Goal: Task Accomplishment & Management: Complete application form

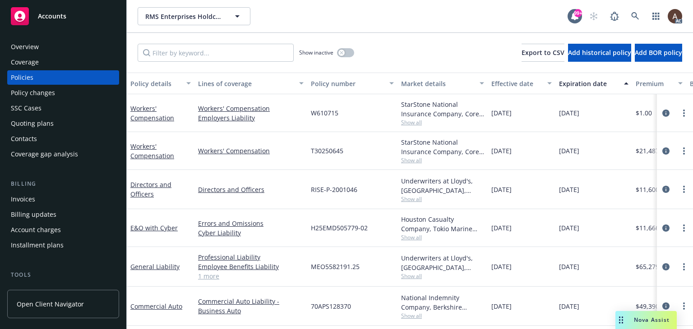
drag, startPoint x: 63, startPoint y: 92, endPoint x: 83, endPoint y: 105, distance: 23.8
click at [63, 92] on div "Policy changes" at bounding box center [63, 93] width 105 height 14
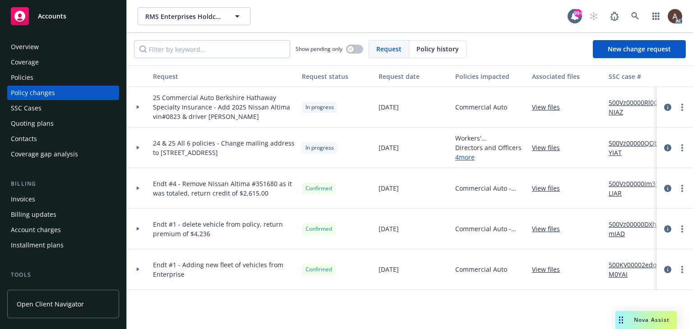
click at [137, 147] on icon at bounding box center [138, 147] width 4 height 3
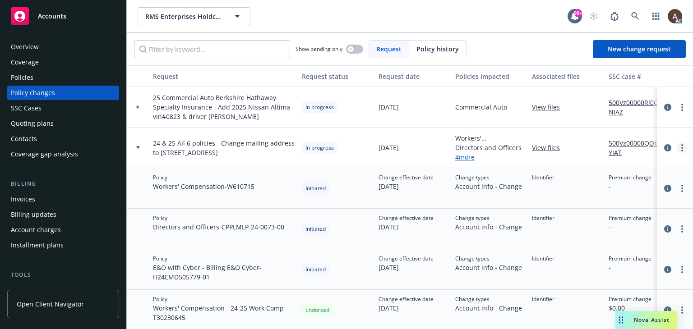
click at [681, 147] on icon "more" at bounding box center [682, 147] width 2 height 7
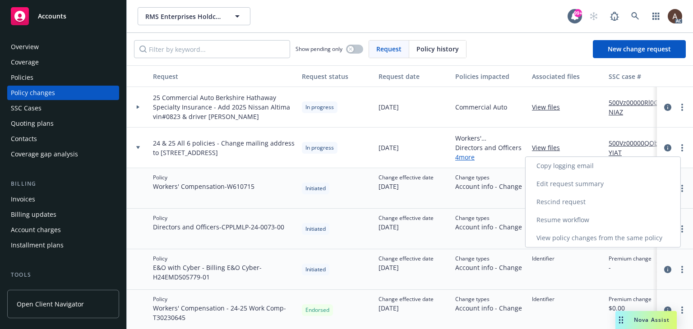
click at [560, 219] on link "Resume workflow" at bounding box center [602, 220] width 155 height 18
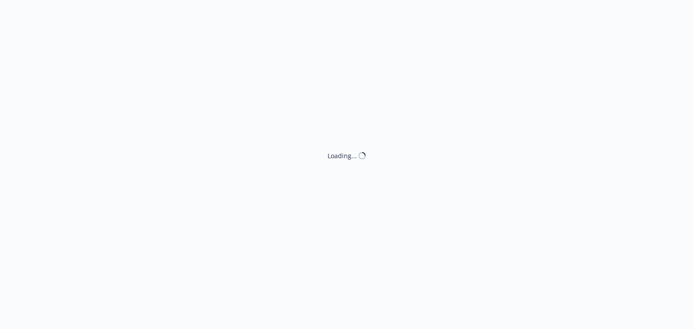
select select "ACCEPTED"
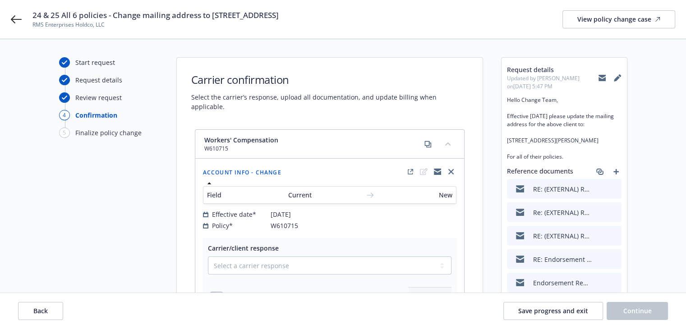
drag, startPoint x: 114, startPoint y: 17, endPoint x: 390, endPoint y: 18, distance: 276.4
click at [390, 18] on div "24 & 25 All 6 policies - Change mailing address to 2620 Yellowwood Dr., Westlak…" at bounding box center [353, 19] width 642 height 19
copy span "Change mailing address to 2620 Yellowwood Dr., Westlake Village, CA 91361"
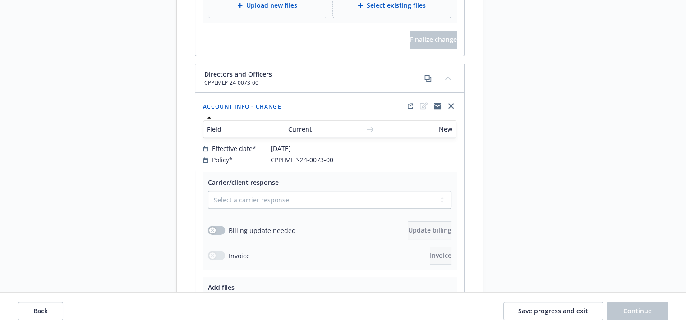
scroll to position [361, 0]
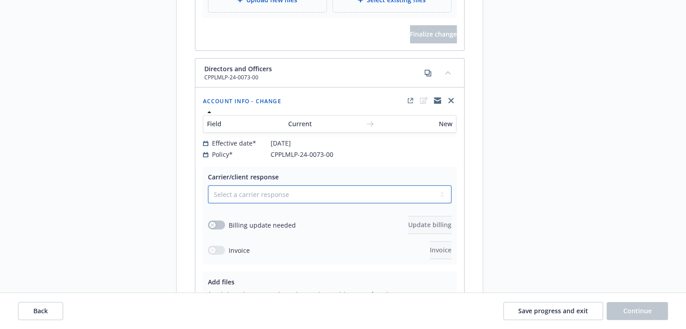
click at [233, 185] on select "Select a carrier response Accepted Accepted with revision No endorsement needed…" at bounding box center [329, 194] width 243 height 18
select select "ACCEPTED"
click at [208, 185] on select "Select a carrier response Accepted Accepted with revision No endorsement needed…" at bounding box center [329, 194] width 243 height 18
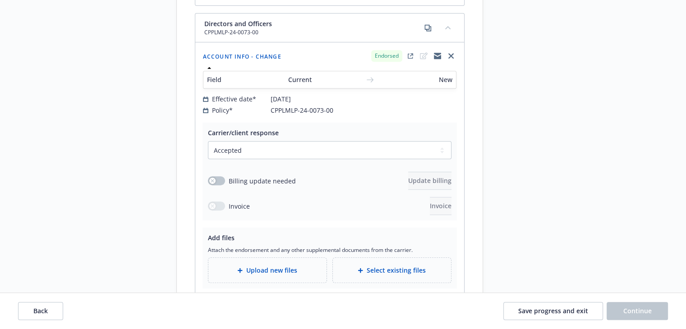
click at [253, 266] on span "Upload new files" at bounding box center [271, 270] width 51 height 9
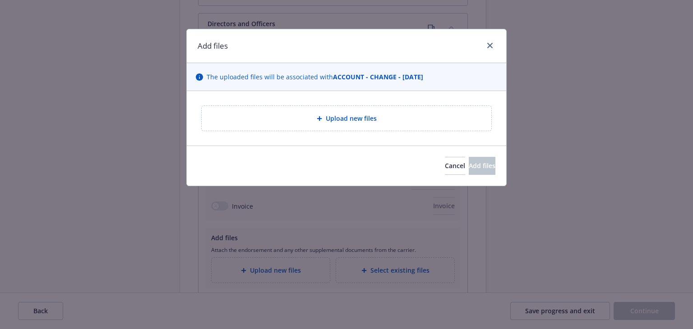
click at [323, 96] on div "Upload new files" at bounding box center [346, 118] width 319 height 55
click at [300, 119] on div "Upload new files" at bounding box center [346, 118] width 275 height 10
click at [339, 121] on span "Upload new files" at bounding box center [351, 118] width 51 height 9
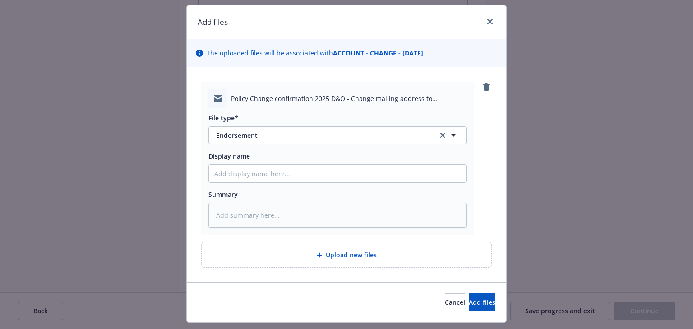
scroll to position [46, 0]
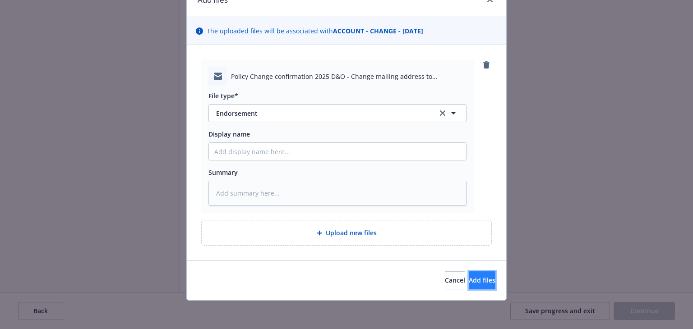
click at [473, 281] on span "Add files" at bounding box center [481, 280] width 27 height 9
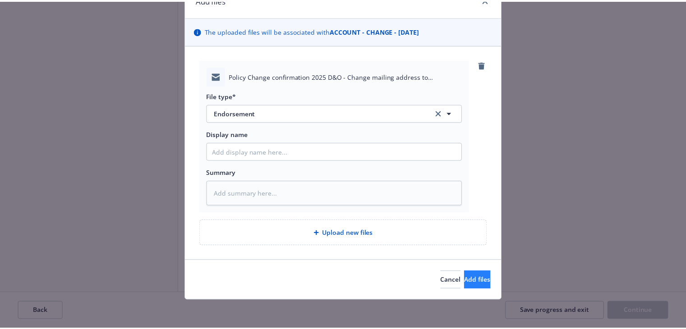
scroll to position [13, 0]
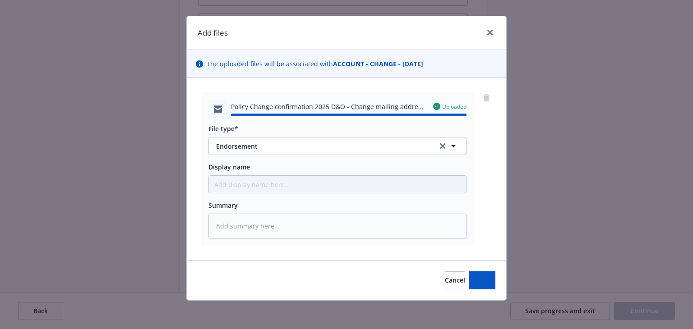
type textarea "x"
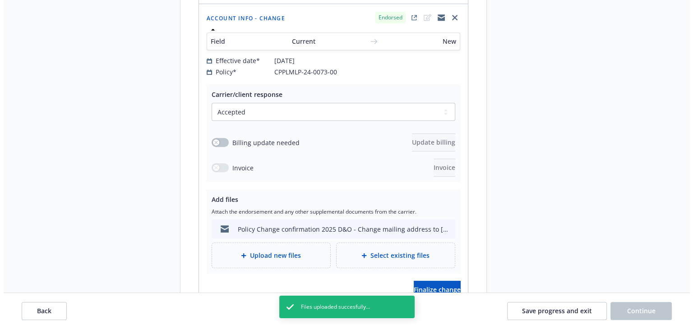
scroll to position [496, 0]
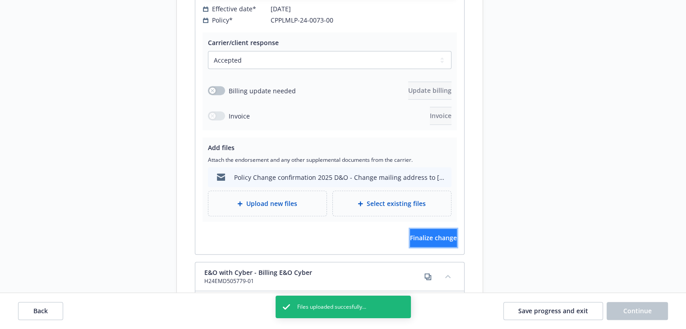
click at [436, 234] on span "Finalize change" at bounding box center [433, 238] width 47 height 9
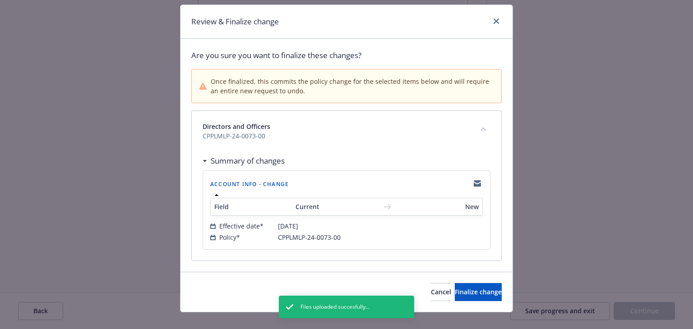
scroll to position [36, 0]
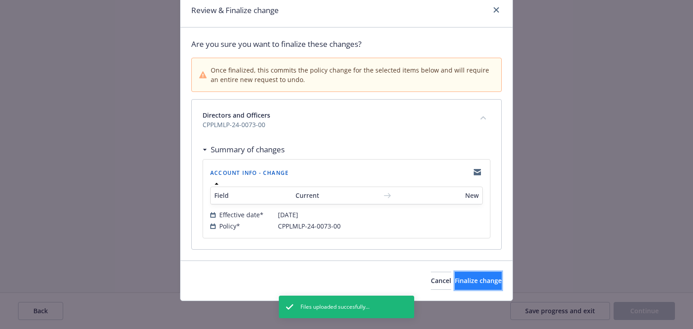
click at [455, 278] on span "Finalize change" at bounding box center [477, 280] width 47 height 9
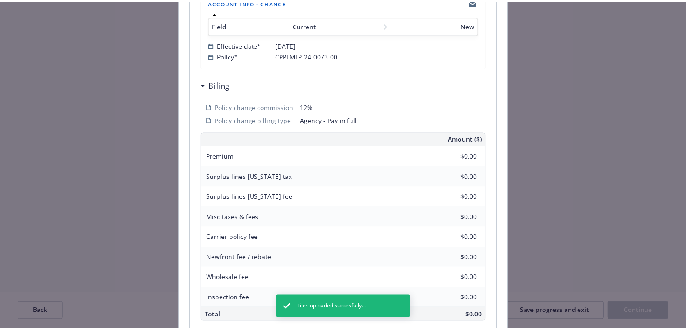
scroll to position [216, 0]
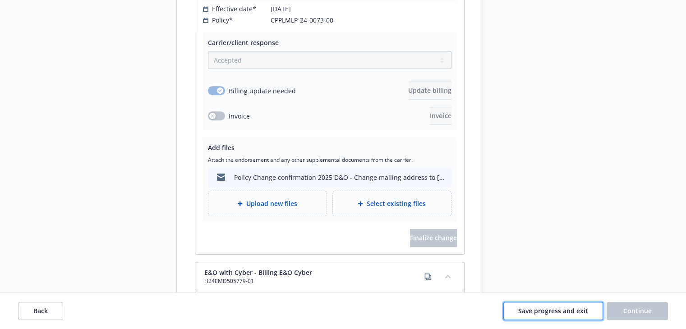
click at [575, 312] on span "Save progress and exit" at bounding box center [553, 311] width 70 height 9
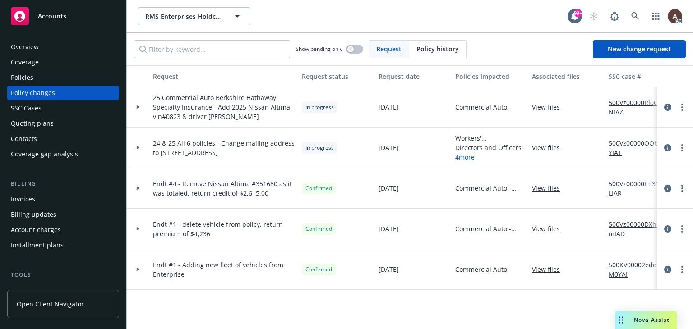
click at [52, 46] on div "Overview" at bounding box center [63, 47] width 105 height 14
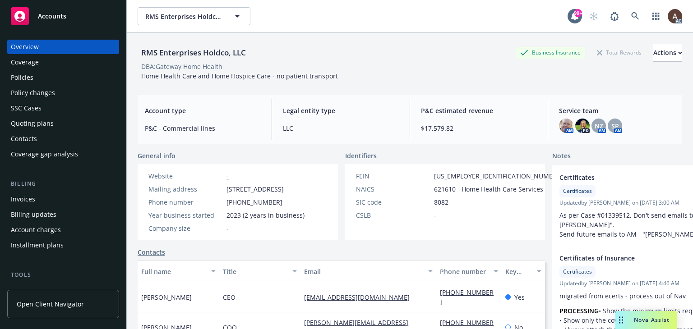
click at [44, 94] on div "Policy changes" at bounding box center [33, 93] width 44 height 14
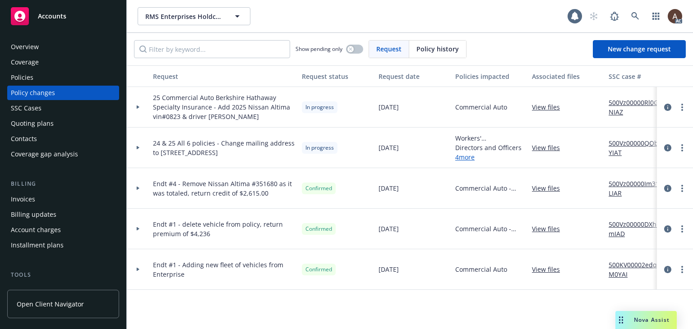
click at [137, 147] on icon at bounding box center [138, 148] width 3 height 4
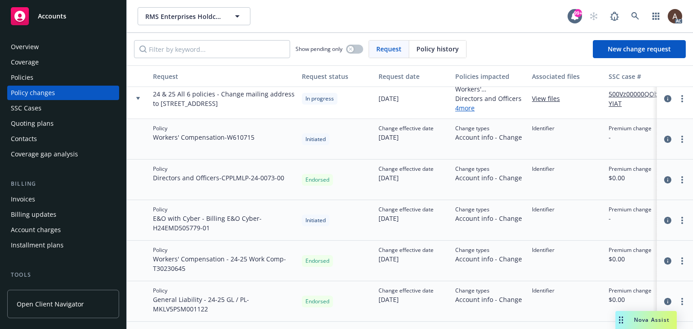
scroll to position [90, 0]
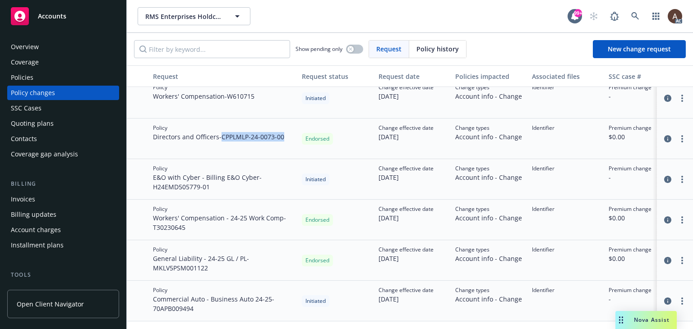
drag, startPoint x: 224, startPoint y: 138, endPoint x: 289, endPoint y: 139, distance: 64.9
click at [289, 139] on div "Policy Directors and Officers - CPPLMLP-24-0073-00" at bounding box center [223, 139] width 149 height 41
copy span "CPPLMLP-24-0073-00"
click at [229, 225] on span "Workers' Compensation - 24-25 Work Comp - T30230645" at bounding box center [224, 222] width 142 height 19
drag, startPoint x: 151, startPoint y: 226, endPoint x: 189, endPoint y: 230, distance: 38.1
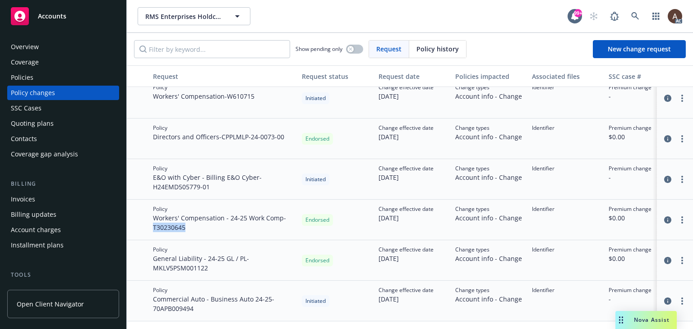
click at [189, 230] on div "Policy Workers' Compensation - 24-25 Work Comp - T30230645" at bounding box center [223, 220] width 149 height 41
copy span "T30230645"
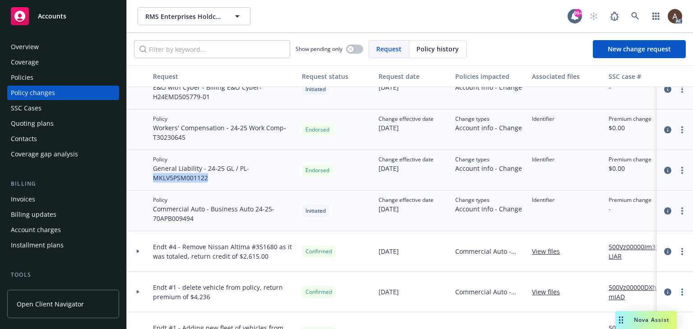
drag, startPoint x: 154, startPoint y: 179, endPoint x: 212, endPoint y: 179, distance: 57.7
click at [212, 179] on span "General Liability - 24-25 GL / PL - MKLV5PSM001122" at bounding box center [224, 173] width 142 height 19
copy span "MKLV5PSM001122"
click at [243, 206] on span "Commercial Auto - Business Auto 24-25 - 70APB009494" at bounding box center [224, 213] width 142 height 19
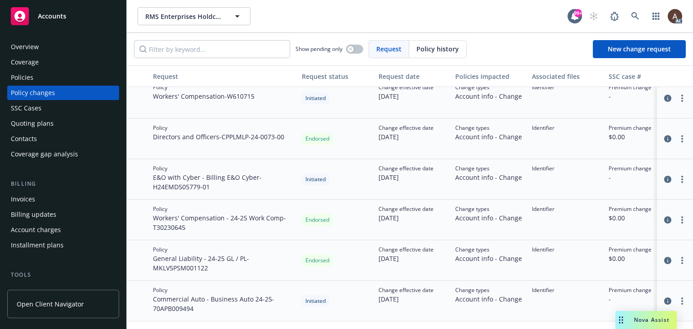
scroll to position [0, 0]
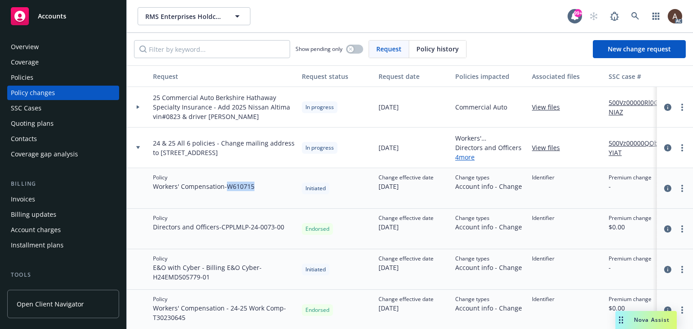
drag, startPoint x: 229, startPoint y: 187, endPoint x: 259, endPoint y: 188, distance: 29.3
click at [259, 188] on div "Policy Workers' Compensation - W610715" at bounding box center [223, 188] width 149 height 41
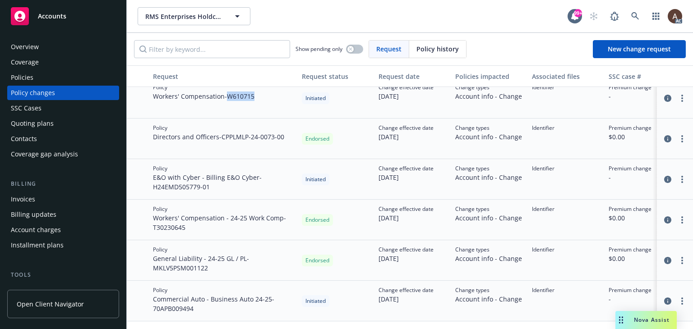
scroll to position [135, 0]
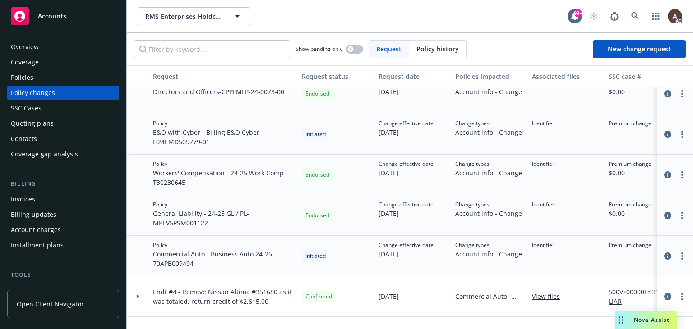
click at [59, 80] on div "Policies" at bounding box center [63, 77] width 105 height 14
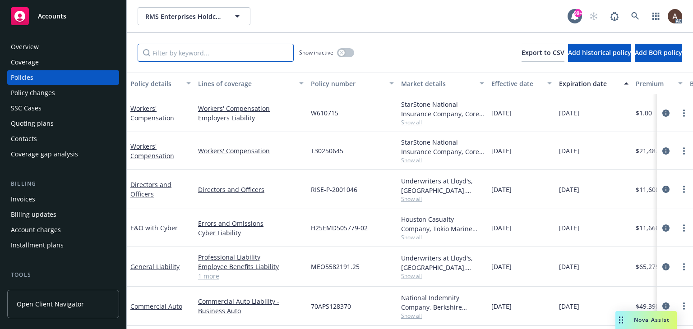
click at [234, 53] on input "Filter by keyword..." at bounding box center [216, 53] width 156 height 18
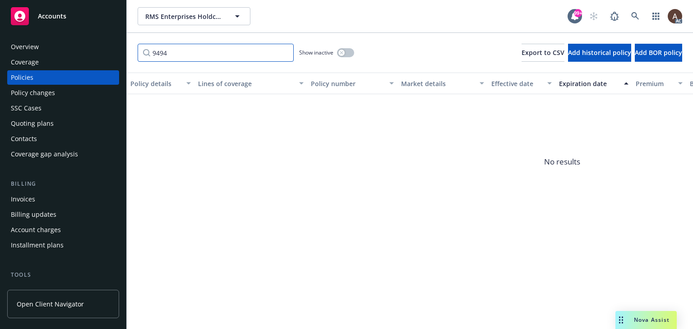
type input "9494"
click at [341, 52] on icon "button" at bounding box center [341, 53] width 4 height 4
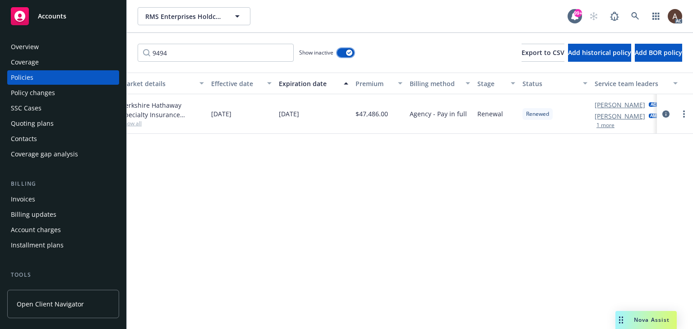
scroll to position [0, 304]
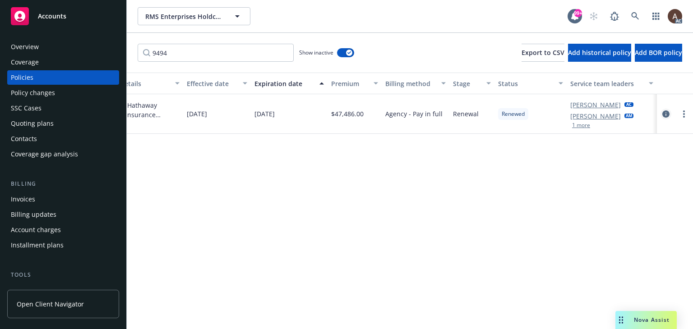
click at [664, 113] on icon "circleInformation" at bounding box center [665, 113] width 7 height 7
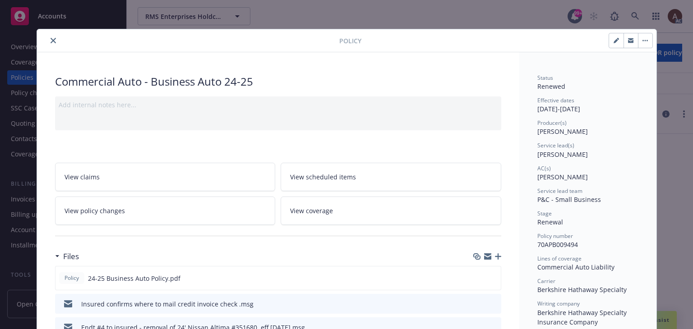
drag, startPoint x: 50, startPoint y: 39, endPoint x: 55, endPoint y: 42, distance: 5.9
click at [50, 39] on icon "close" at bounding box center [52, 40] width 5 height 5
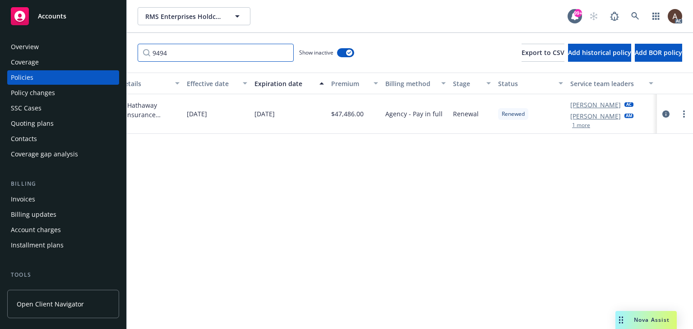
drag, startPoint x: 206, startPoint y: 58, endPoint x: -21, endPoint y: 50, distance: 226.9
click at [0, 50] on html "Accounts Overview Coverage Policies Policy changes SSC Cases Quoting plans Cont…" at bounding box center [346, 164] width 693 height 329
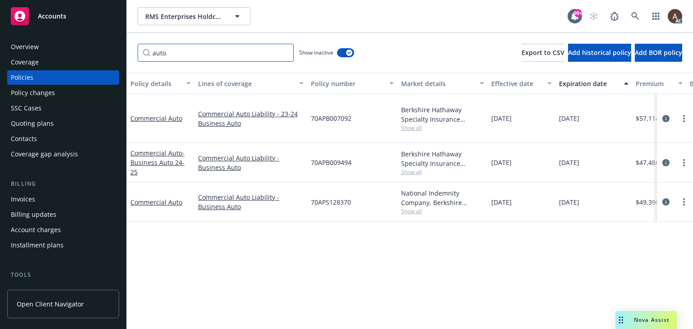
type input "auto"
drag, startPoint x: 183, startPoint y: 55, endPoint x: 92, endPoint y: 46, distance: 91.6
click at [92, 46] on div "Accounts Overview Coverage Policies Policy changes SSC Cases Quoting plans Cont…" at bounding box center [346, 164] width 693 height 329
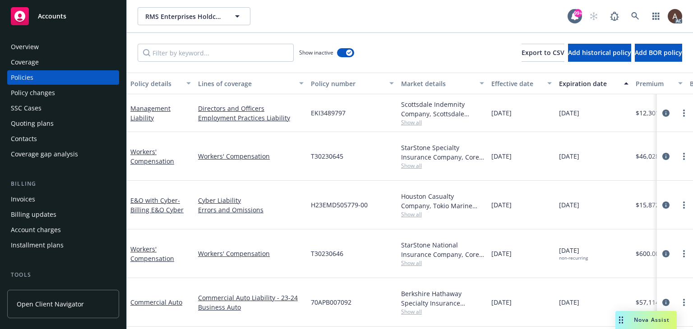
click at [73, 96] on div "Policy changes" at bounding box center [63, 93] width 105 height 14
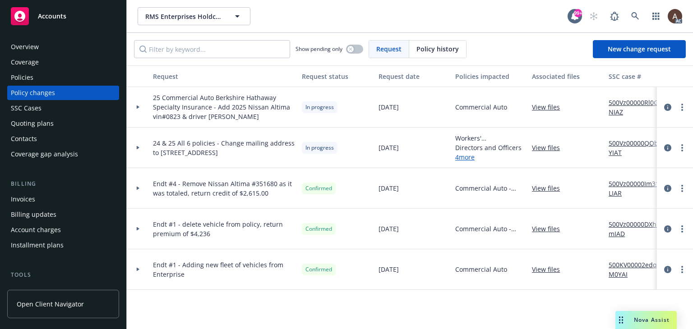
click at [138, 149] on icon at bounding box center [138, 147] width 4 height 3
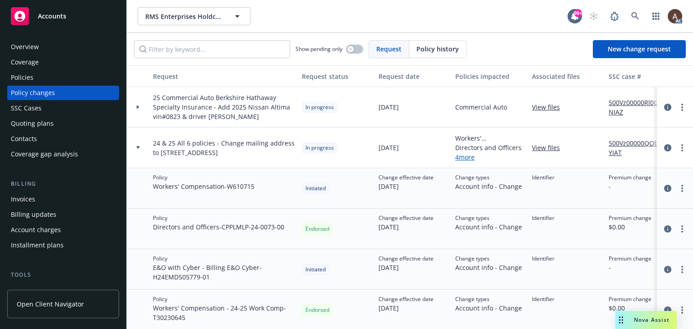
scroll to position [90, 0]
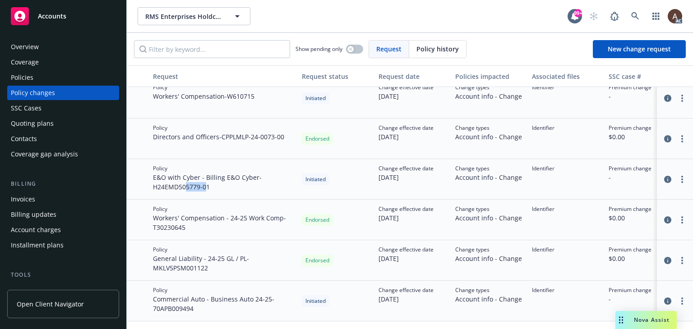
drag, startPoint x: 186, startPoint y: 188, endPoint x: 205, endPoint y: 188, distance: 18.9
click at [205, 188] on span "E&O with Cyber - Billing E&O Cyber - H24EMD505779-01" at bounding box center [224, 182] width 142 height 19
click at [34, 48] on div "Overview" at bounding box center [25, 47] width 28 height 14
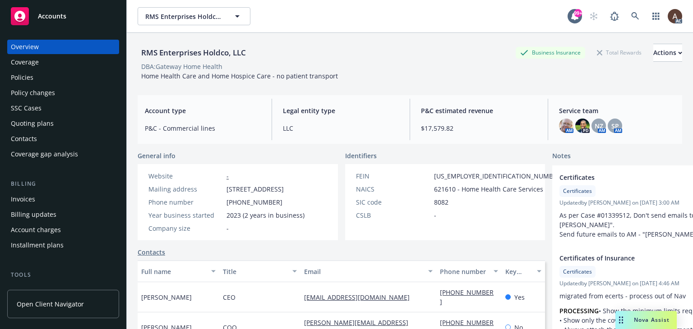
click at [44, 82] on div "Policies" at bounding box center [63, 77] width 105 height 14
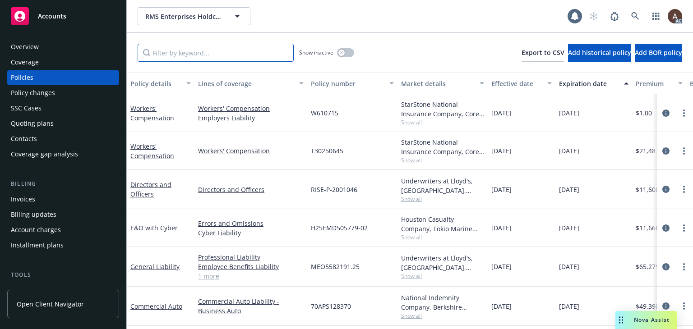
click at [208, 49] on input "Filter by keyword..." at bounding box center [216, 53] width 156 height 18
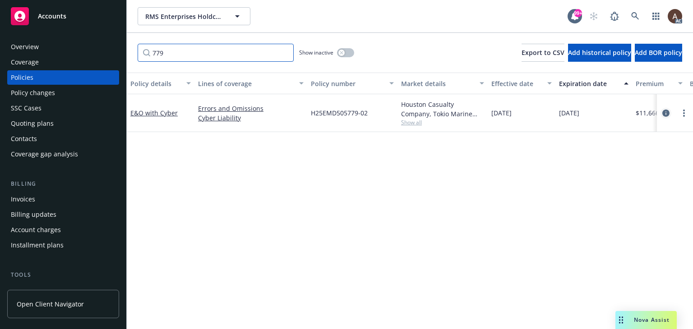
type input "779"
click at [667, 112] on icon "circleInformation" at bounding box center [665, 113] width 7 height 7
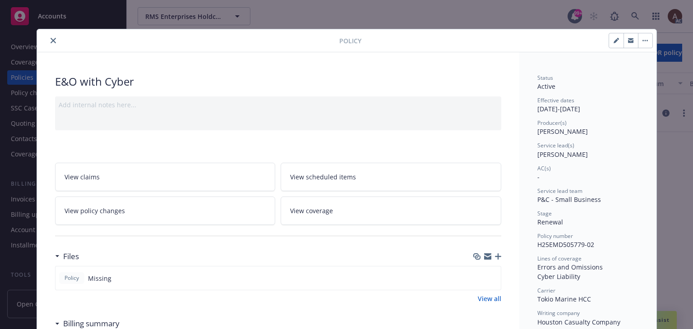
click at [50, 42] on icon "close" at bounding box center [52, 40] width 5 height 5
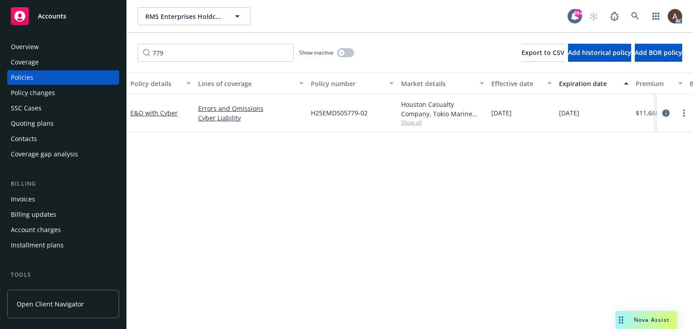
click at [664, 113] on icon "circleInformation" at bounding box center [665, 113] width 7 height 7
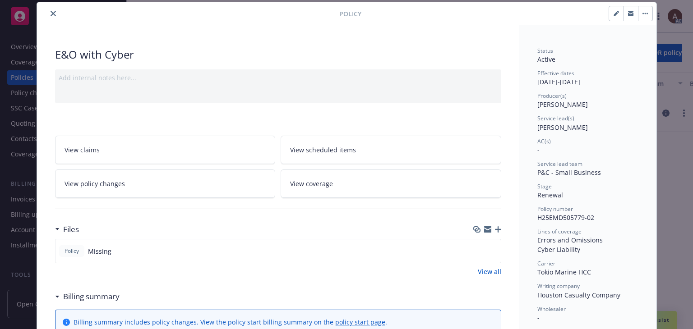
scroll to position [117, 0]
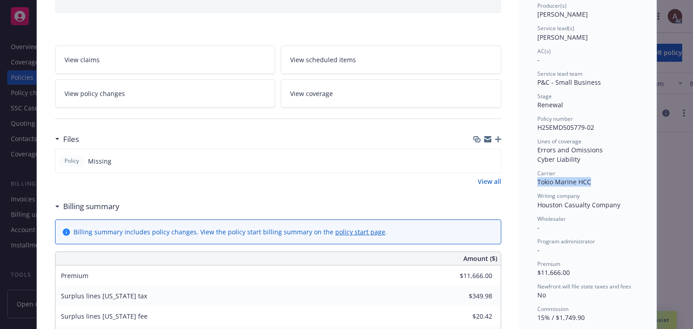
drag, startPoint x: 534, startPoint y: 181, endPoint x: 591, endPoint y: 181, distance: 56.8
click at [591, 181] on div "Carrier Tokio Marine HCC" at bounding box center [587, 178] width 101 height 17
copy span "Tokio Marine HCC"
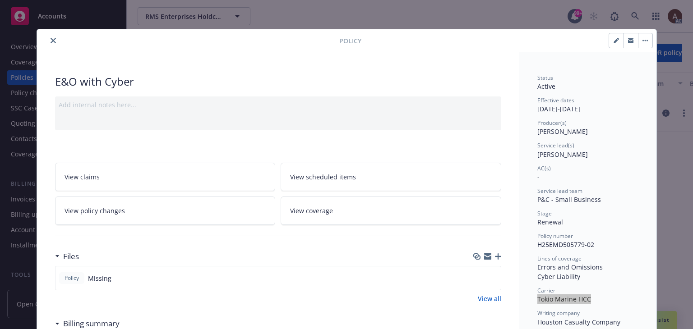
click at [50, 40] on icon "close" at bounding box center [52, 40] width 5 height 5
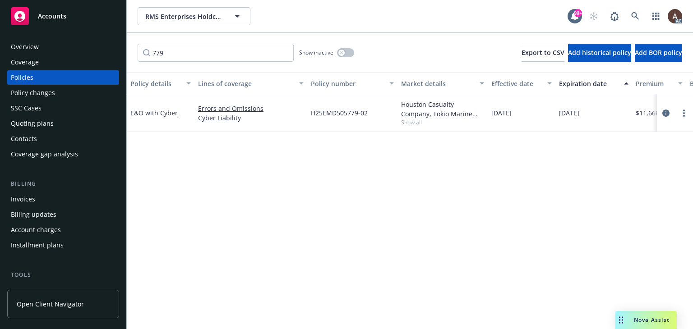
click at [66, 96] on div "Policy changes" at bounding box center [63, 93] width 105 height 14
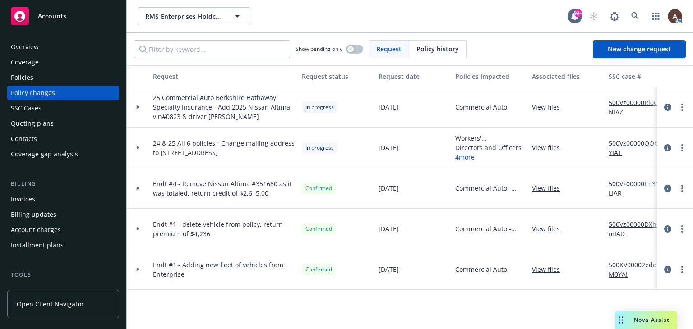
click at [138, 148] on icon at bounding box center [138, 148] width 3 height 4
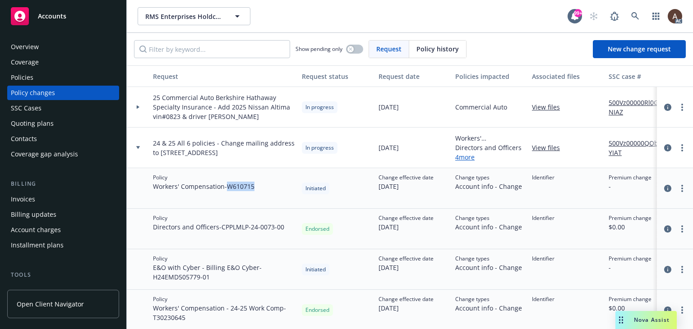
drag, startPoint x: 229, startPoint y: 188, endPoint x: 263, endPoint y: 187, distance: 33.4
click at [263, 187] on div "Policy Workers' Compensation - W610715" at bounding box center [223, 188] width 149 height 41
copy span "W610715"
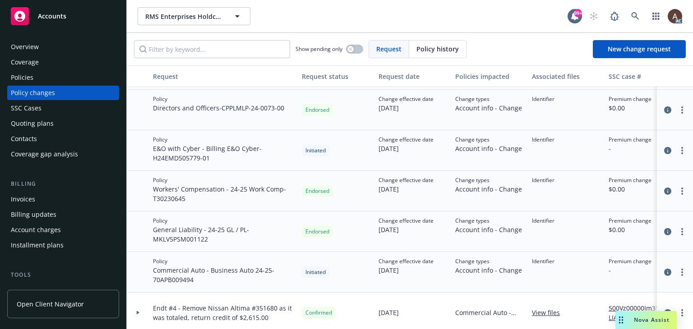
scroll to position [135, 0]
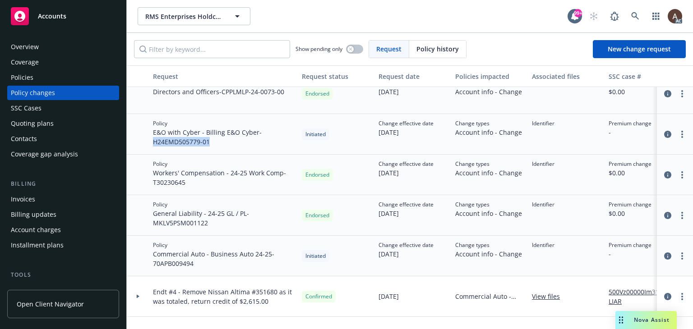
drag, startPoint x: 151, startPoint y: 143, endPoint x: 218, endPoint y: 143, distance: 66.3
click at [218, 143] on div "Policy E&O with Cyber - Billing E&O Cyber - H24EMD505779-01" at bounding box center [223, 134] width 149 height 41
copy span "H24EMD505779-01"
drag, startPoint x: 153, startPoint y: 264, endPoint x: 198, endPoint y: 264, distance: 45.1
click at [198, 264] on span "Commercial Auto - Business Auto 24-25 - 70APB009494" at bounding box center [224, 258] width 142 height 19
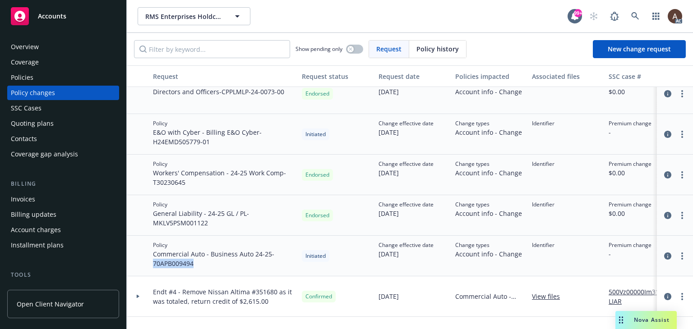
copy span "70APB009494"
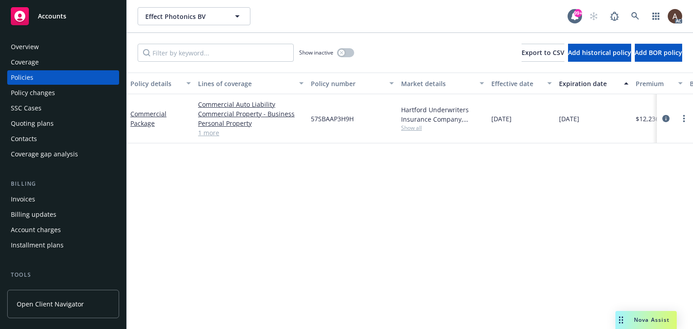
click at [218, 195] on div "Policy details Lines of coverage Policy number Market details Effective date Ex…" at bounding box center [410, 201] width 566 height 257
click at [340, 53] on icon "button" at bounding box center [341, 53] width 4 height 4
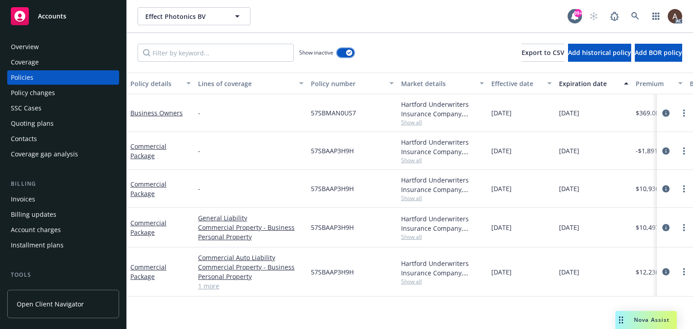
click at [346, 51] on div "button" at bounding box center [349, 53] width 6 height 6
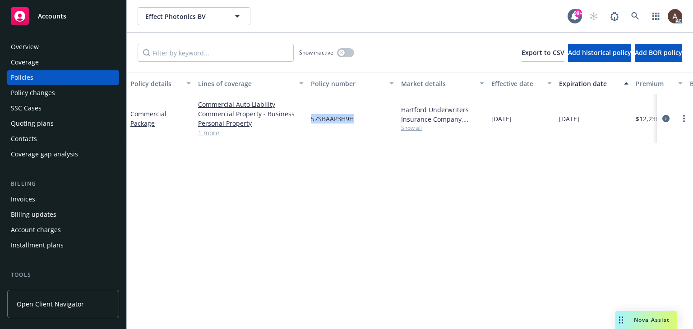
drag, startPoint x: 311, startPoint y: 119, endPoint x: 359, endPoint y: 119, distance: 48.2
click at [359, 119] on div "57SBAAP3H9H" at bounding box center [352, 118] width 90 height 49
click at [275, 166] on div "Policy details Lines of coverage Policy number Market details Effective date Ex…" at bounding box center [410, 201] width 566 height 257
drag, startPoint x: 312, startPoint y: 118, endPoint x: 361, endPoint y: 120, distance: 49.7
click at [361, 120] on div "57SBAAP3H9H" at bounding box center [352, 118] width 90 height 49
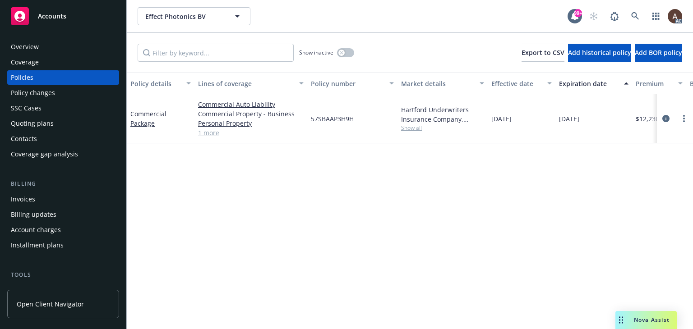
copy span "57SBAAP3H9H"
click at [315, 123] on div "57SBAAP3H9H" at bounding box center [352, 118] width 90 height 49
drag, startPoint x: 308, startPoint y: 120, endPoint x: 363, endPoint y: 121, distance: 54.6
click at [363, 121] on div "57SBAAP3H9H" at bounding box center [352, 118] width 90 height 49
copy span "57SBAAP3H9H"
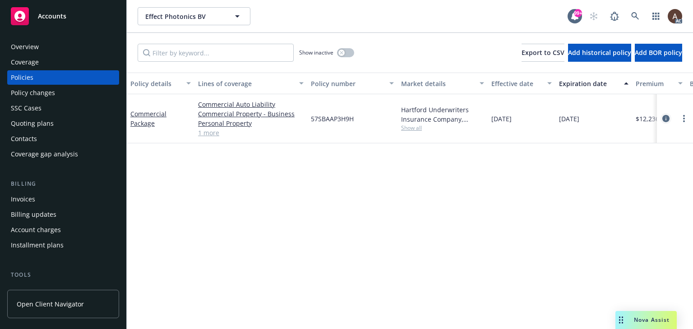
click at [665, 117] on icon "circleInformation" at bounding box center [665, 118] width 7 height 7
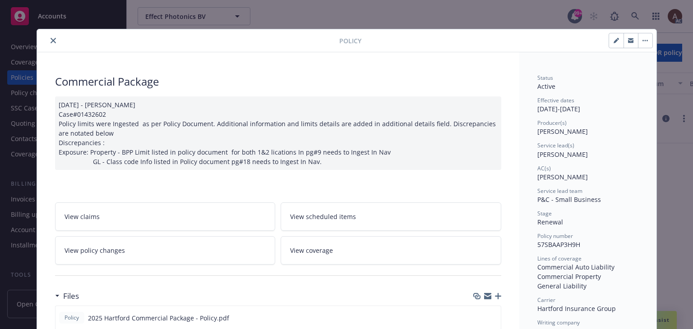
click at [152, 250] on link "View policy changes" at bounding box center [165, 250] width 220 height 28
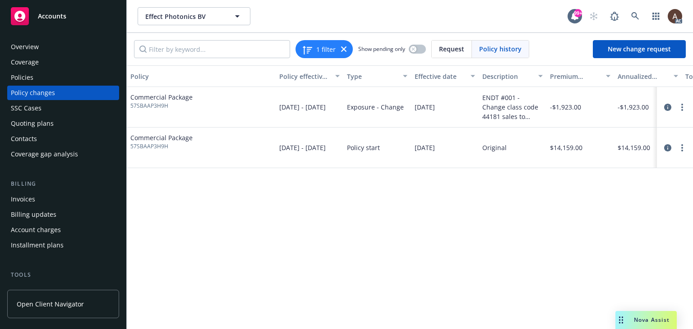
click at [46, 94] on div "Policy changes" at bounding box center [33, 93] width 44 height 14
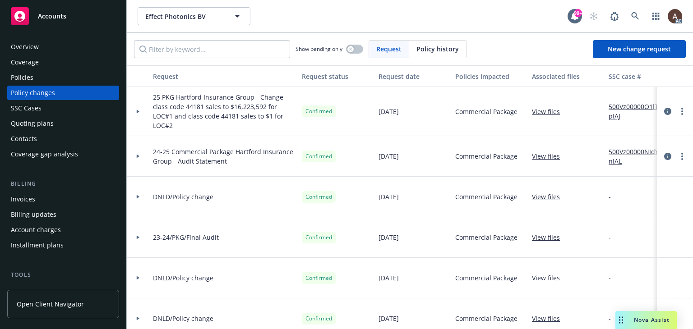
click at [135, 112] on div at bounding box center [137, 111] width 15 height 3
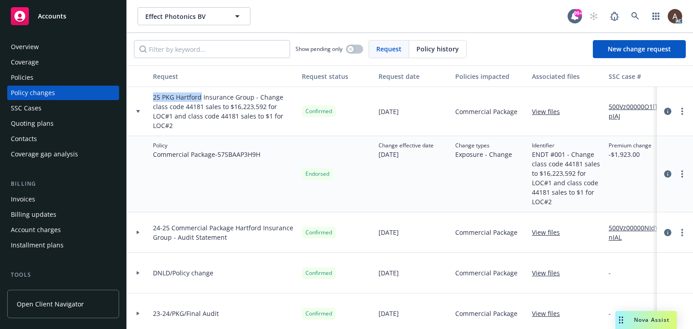
drag, startPoint x: 151, startPoint y: 100, endPoint x: 200, endPoint y: 100, distance: 48.7
click at [200, 100] on div "25 PKG Hartford Insurance Group - Change class code 44181 sales to $16,223,592 …" at bounding box center [223, 111] width 149 height 49
copy span "25 PKG Hartford"
click at [647, 47] on span "New change request" at bounding box center [638, 49] width 63 height 9
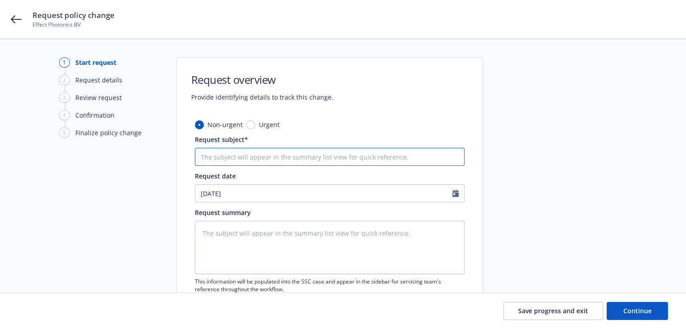
click at [252, 159] on input "Request subject*" at bounding box center [330, 157] width 270 height 18
paste input "25 PKG Hartford"
type input "25 PKG Hartford"
type textarea "x"
type input "25 PKG Hartford"
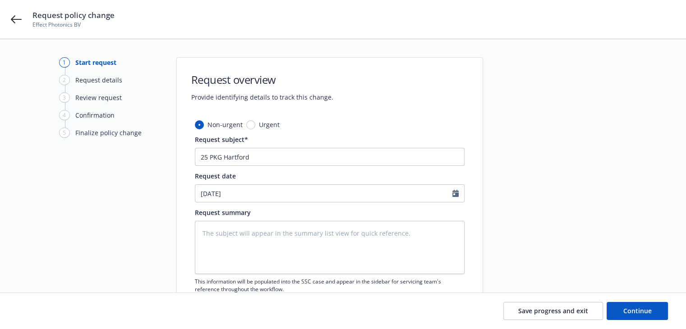
click at [60, 231] on div "1 Start request 2 Request details 3 Review request 4 Confirmation 5 Finalize po…" at bounding box center [108, 197] width 99 height 280
click at [283, 242] on textarea at bounding box center [330, 247] width 270 height 53
paste textarea "Effective 9/15/25 add the below location Address 718 University Avenue Suite 20…"
type textarea "x"
type textarea "Effective 9/15/25 add the below location Address 718 University Avenue Suite 20…"
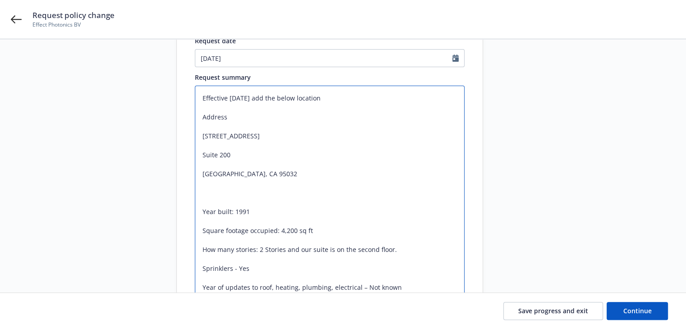
scroll to position [261, 0]
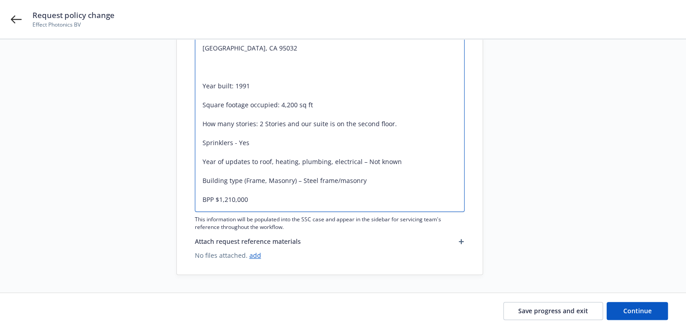
click at [201, 201] on textarea "Effective 9/15/25 add the below location Address 718 University Avenue Suite 20…" at bounding box center [330, 86] width 270 height 252
type textarea "x"
type textarea "Effective 9/15/25 add the below location Address 718 University Avenue Suite 20…"
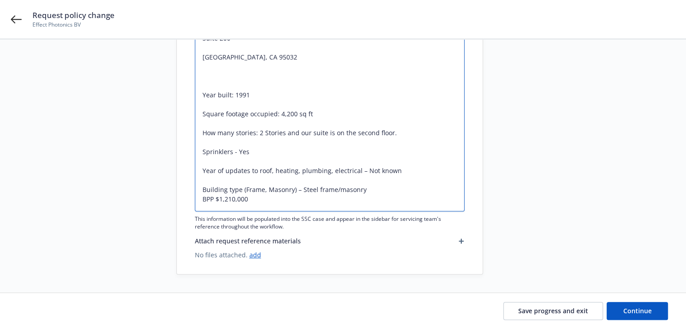
scroll to position [252, 0]
click at [200, 189] on textarea "Effective 9/15/25 add the below location Address 718 University Avenue Suite 20…" at bounding box center [330, 90] width 270 height 243
type textarea "x"
type textarea "Effective 9/15/25 add the below location Address 718 University Avenue Suite 20…"
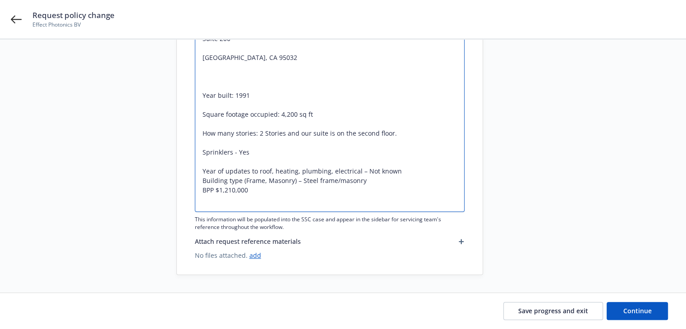
scroll to position [242, 0]
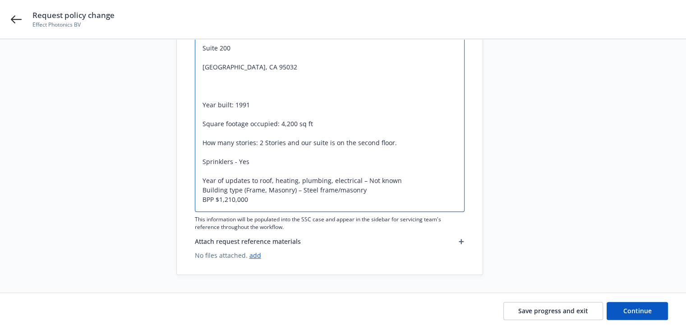
click at [203, 179] on textarea "Effective 9/15/25 add the below location Address 718 University Avenue Suite 20…" at bounding box center [330, 95] width 270 height 233
type textarea "x"
type textarea "Effective 9/15/25 add the below location Address 718 University Avenue Suite 20…"
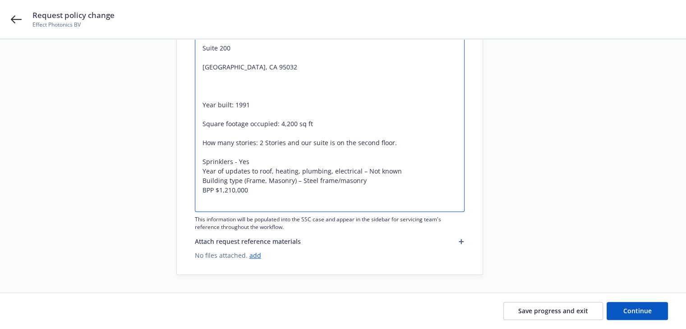
scroll to position [233, 0]
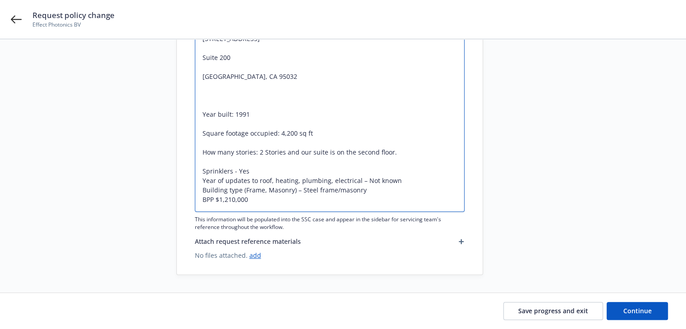
click at [203, 173] on textarea "Effective 9/15/25 add the below location Address 718 University Avenue Suite 20…" at bounding box center [330, 100] width 270 height 224
type textarea "x"
type textarea "Effective 9/15/25 add the below location Address 718 University Avenue Suite 20…"
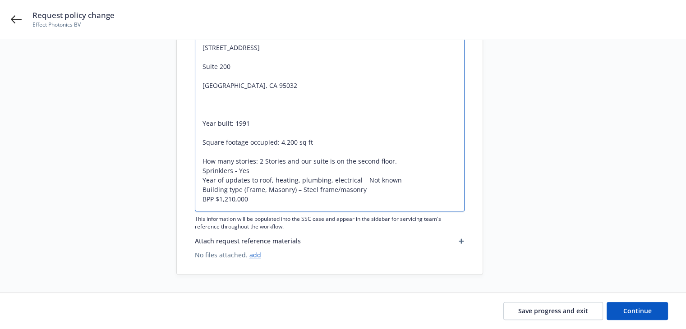
scroll to position [223, 0]
click at [201, 159] on textarea "Effective 9/15/25 add the below location Address 718 University Avenue Suite 20…" at bounding box center [330, 105] width 270 height 214
type textarea "x"
type textarea "Effective 9/15/25 add the below location Address 718 University Avenue Suite 20…"
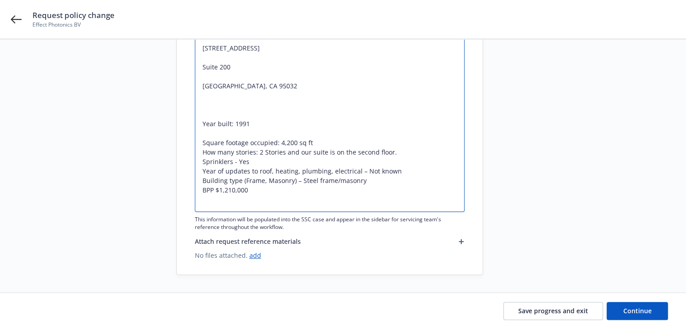
scroll to position [214, 0]
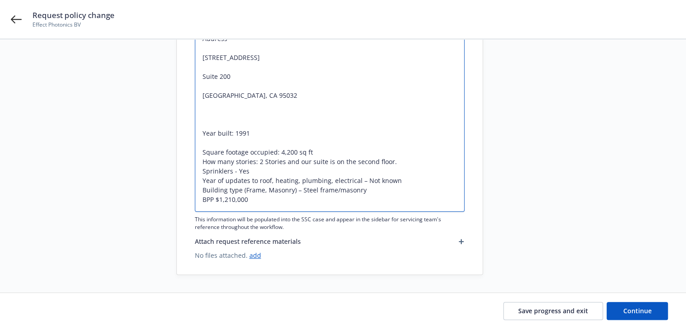
click at [200, 152] on textarea "Effective 9/15/25 add the below location Address 718 University Avenue Suite 20…" at bounding box center [330, 109] width 270 height 205
type textarea "x"
type textarea "Effective 9/15/25 add the below location Address 718 University Avenue Suite 20…"
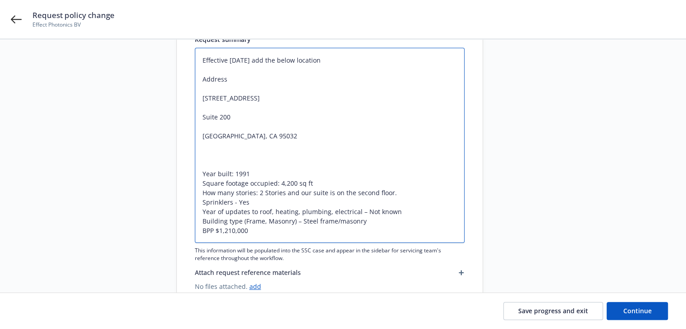
scroll to position [159, 0]
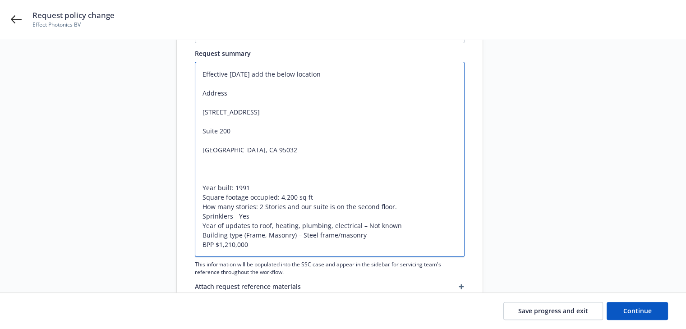
click at [202, 187] on textarea "Effective 9/15/25 add the below location Address 718 University Avenue Suite 20…" at bounding box center [330, 159] width 270 height 195
type textarea "x"
type textarea "Effective 9/15/25 add the below location Address 718 University Avenue Suite 20…"
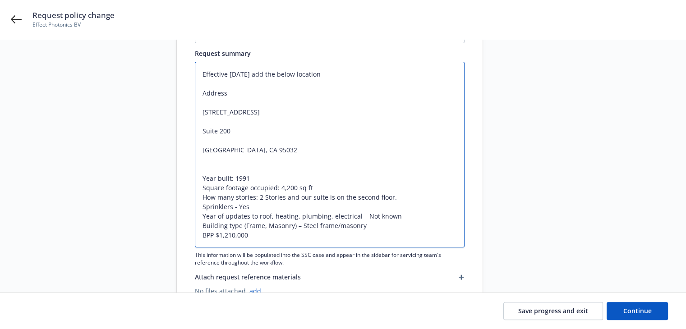
type textarea "x"
type textarea "Effective 9/15/25 add the below location Address 718 University Avenue Suite 20…"
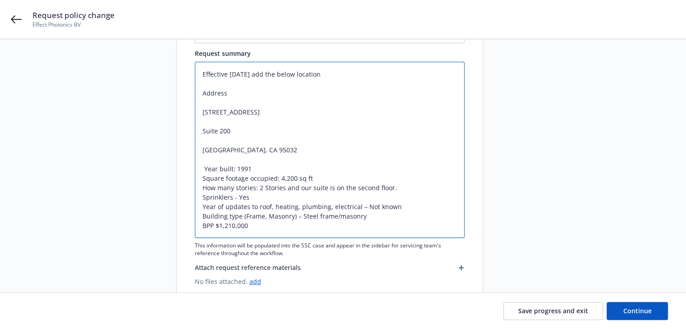
type textarea "x"
type textarea "Effective 9/15/25 add the below location Address 718 University Avenue Suite 20…"
click at [202, 153] on textarea "Effective 9/15/25 add the below location Address 718 University Avenue Suite 20…" at bounding box center [330, 150] width 270 height 176
type textarea "x"
type textarea "Effective 9/15/25 add the below location Address 718 University Avenue Suite 20…"
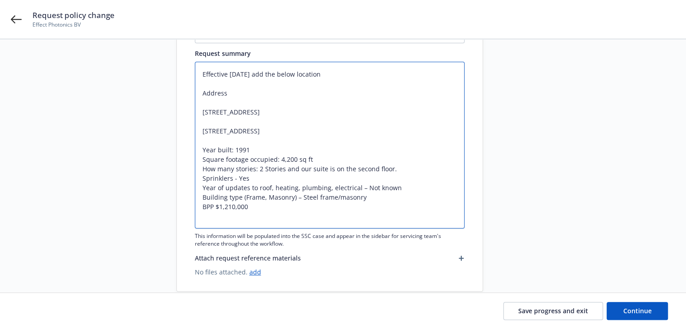
click at [202, 133] on textarea "Effective 9/15/25 add the below location Address 718 University Avenue Suite 20…" at bounding box center [330, 145] width 270 height 167
type textarea "x"
type textarea "Effective 9/15/25 add the below location Address 718 University Avenue Suite 20…"
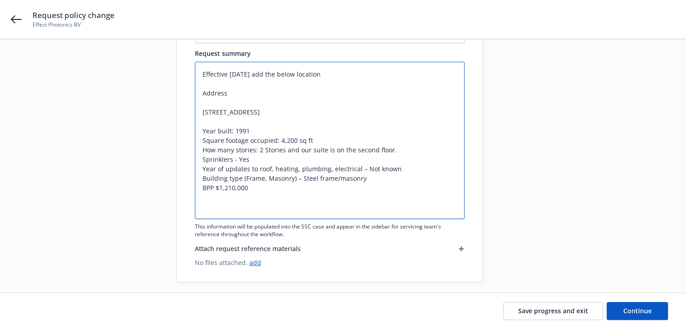
click at [200, 113] on textarea "Effective 9/15/25 add the below location Address 718 University Avenue Suite 20…" at bounding box center [330, 140] width 270 height 157
drag, startPoint x: 200, startPoint y: 93, endPoint x: 230, endPoint y: 94, distance: 29.8
click at [230, 94] on textarea "Effective 9/15/25 add the below location Address 718 University Avenue Suite 20…" at bounding box center [330, 140] width 270 height 157
type textarea "x"
type textarea "Effective 9/15/25 add the below location 718 University Avenue Suite 200 Los Ga…"
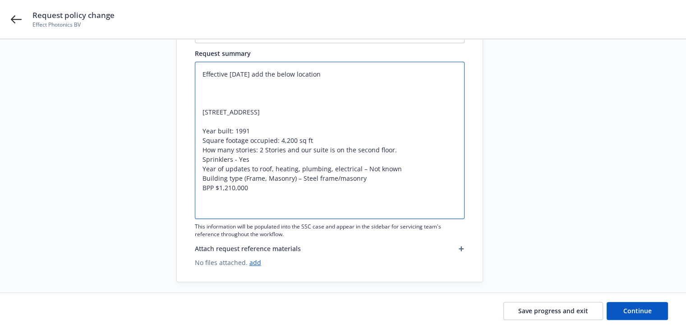
click at [201, 110] on textarea "Effective 9/15/25 add the below location 718 University Avenue Suite 200 Los Ga…" at bounding box center [330, 140] width 270 height 157
type textarea "x"
type textarea "Effective 9/15/25 add the below location 718 University Avenue Suite 200 Los Ga…"
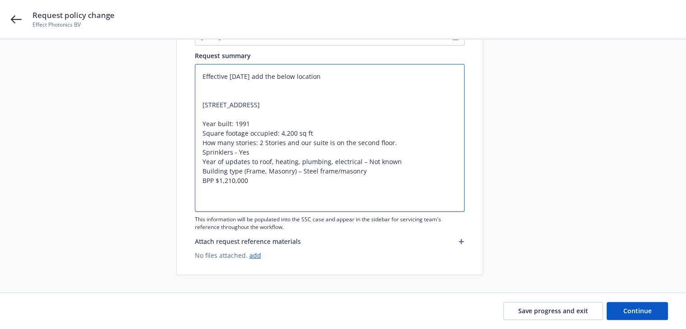
click at [201, 114] on textarea "Effective 9/15/25 add the below location 718 University Avenue Suite 200 Los Ga…" at bounding box center [330, 138] width 270 height 148
type textarea "x"
type textarea "Effective 9/15/25 add the below location 718 University AvenueSuite 200 Los Gat…"
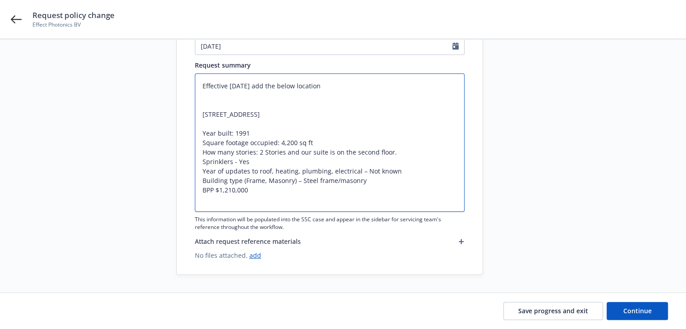
type textarea "x"
type textarea "Effective 9/15/25 add the below location 718 University Avenue Suite 200 Los Ga…"
drag, startPoint x: 201, startPoint y: 114, endPoint x: 305, endPoint y: 112, distance: 104.2
click at [305, 112] on textarea "Effective 9/15/25 add the below location 718 University Avenue Suite 200 Los Ga…" at bounding box center [330, 142] width 270 height 138
click at [203, 100] on textarea "Effective 9/15/25 add the below location 718 University Avenue Suite 200 Los Ga…" at bounding box center [330, 142] width 270 height 138
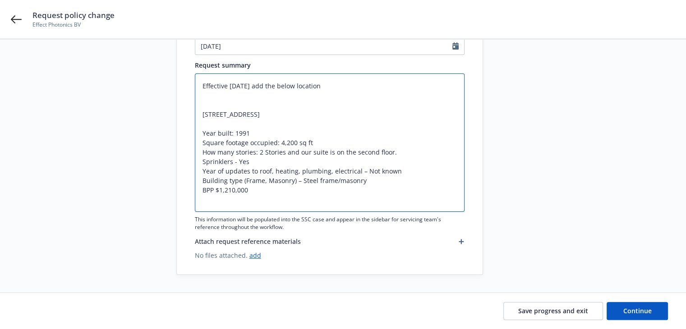
type textarea "x"
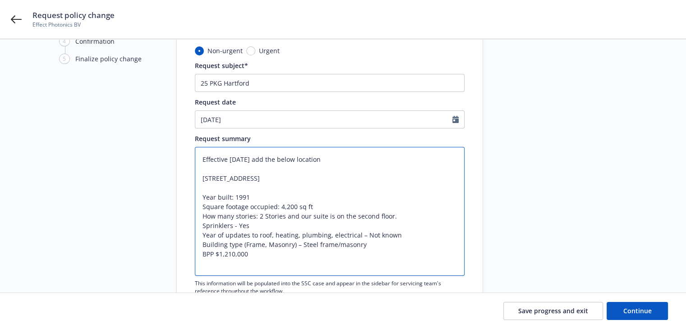
scroll to position [3, 0]
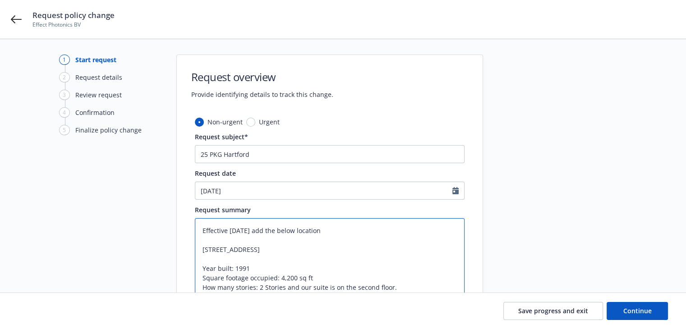
type textarea "Effective 9/15/25 add the below location 718 University Avenue Suite 200 Los Ga…"
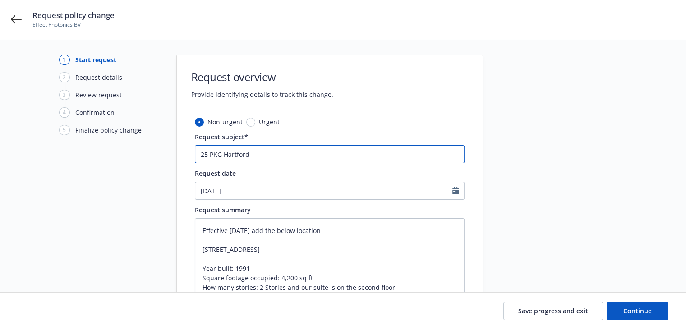
click at [267, 157] on input "25 PKG Hartford" at bounding box center [330, 154] width 270 height 18
type textarea "x"
type input "25 PKG Hartford"
type textarea "x"
type input "25 PKG Hartford -"
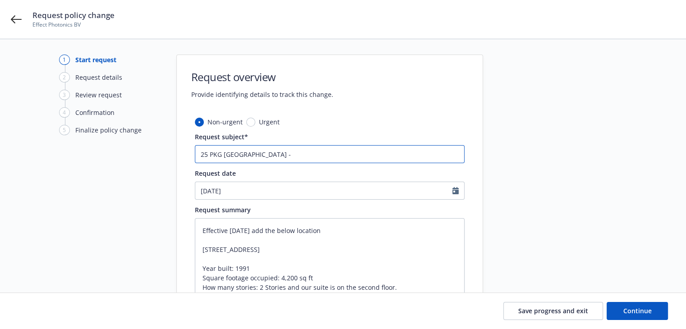
type textarea "x"
type input "25 PKG Hartford -"
type textarea "x"
type input "25 PKG Hartford - A"
type textarea "x"
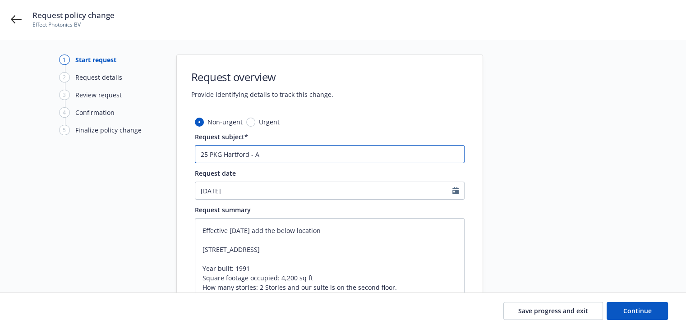
type input "25 PKG Hartford - Ad"
type textarea "x"
type input "25 PKG Hartford - Add"
type textarea "x"
type input "25 PKG Hartford - Add"
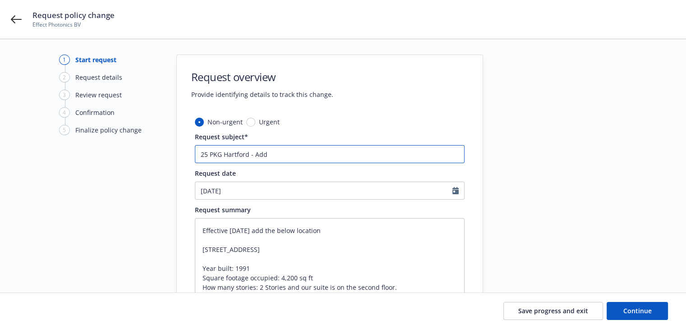
type textarea "x"
type input "25 PKG Hartford - Add l"
type textarea "x"
type input "25 PKG Hartford - Add lo"
type textarea "x"
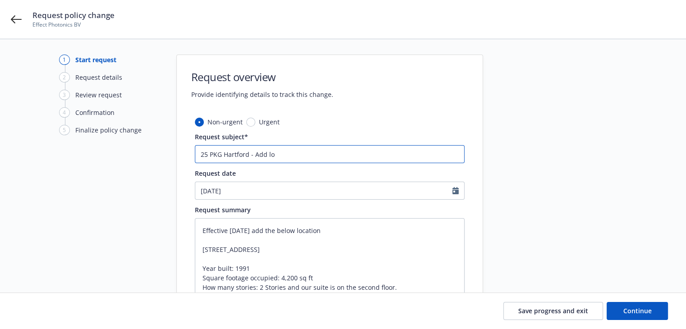
type input "25 PKG Hartford - Add loc"
type textarea "x"
type input "25 PKG Hartford - Add loca"
type textarea "x"
type input "25 PKG Hartford - Add locat"
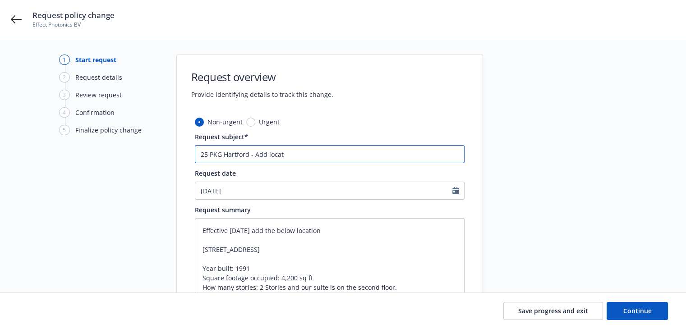
type textarea "x"
type input "25 PKG Hartford - Add locati"
type textarea "x"
type input "25 PKG Hartford - Add locatio"
type textarea "x"
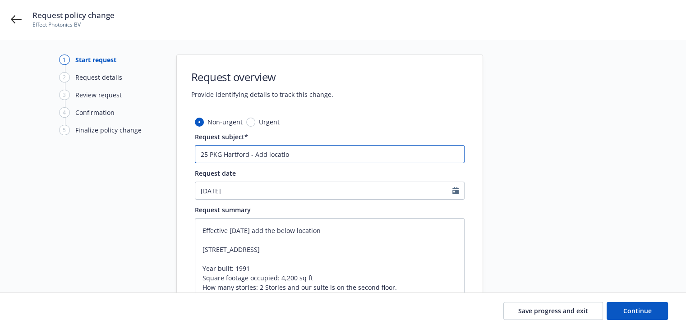
type input "25 PKG Hartford - Add location"
type textarea "x"
type input "25 PKG Hartford - Add location"
paste input "718 University Avenue Suite 200"
type textarea "x"
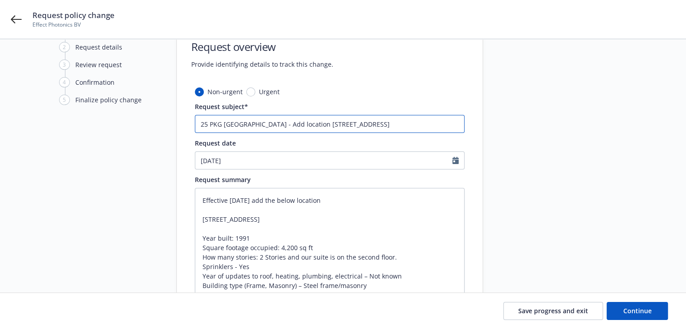
scroll to position [93, 0]
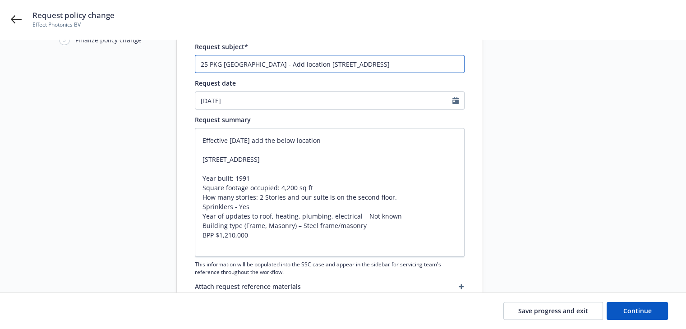
type input "25 PKG Hartford - Add location 718 University Avenue Suite 200"
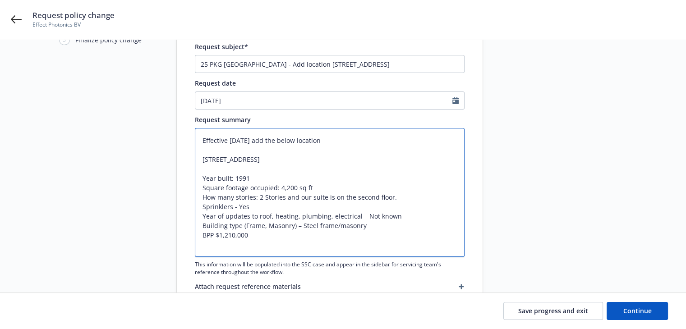
drag, startPoint x: 201, startPoint y: 171, endPoint x: 274, endPoint y: 170, distance: 72.6
click at [274, 170] on textarea "Effective 9/15/25 add the below location 718 University Avenue Suite 200 Los Ga…" at bounding box center [330, 192] width 270 height 129
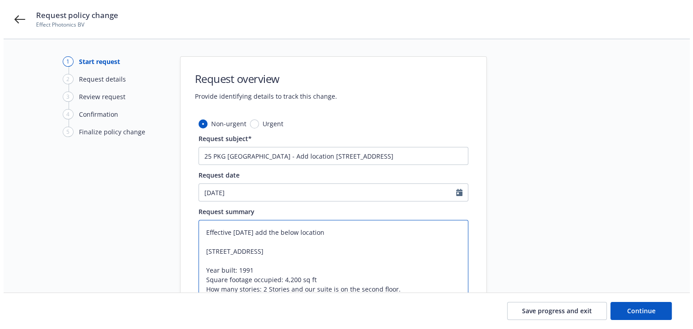
scroll to position [0, 0]
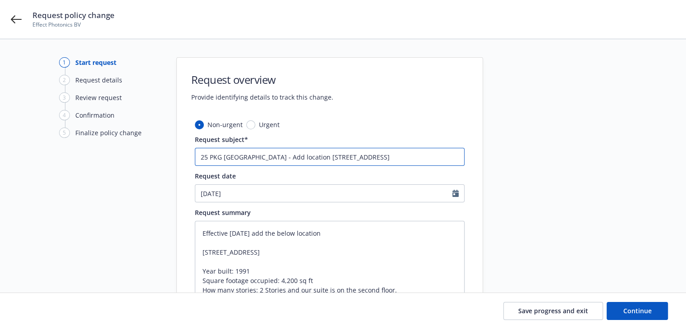
click at [403, 156] on input "25 PKG Hartford - Add location 718 University Avenue Suite 200" at bounding box center [330, 157] width 270 height 18
type textarea "x"
paste input "Los Gatos, CA 95032"
type input "25 PKG Hartford - Add location 718 University Avenue Suite 200,Los Gatos, CA 95…"
click at [388, 155] on input "25 PKG Hartford - Add location 718 University Avenue Suite 200,Los Gatos, CA 95…" at bounding box center [330, 157] width 270 height 18
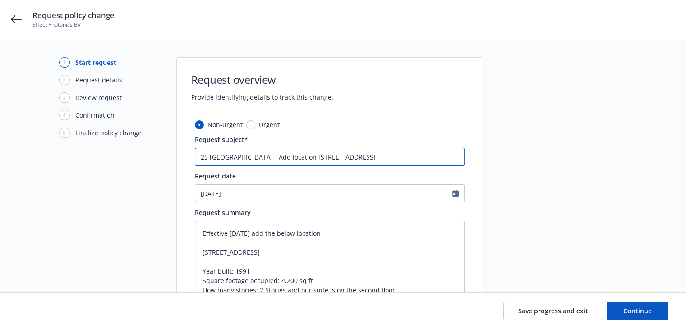
type textarea "x"
type input "25 PKG Hartford - Add location 718 University Avenue Suite 200, Los Gatos, CA 9…"
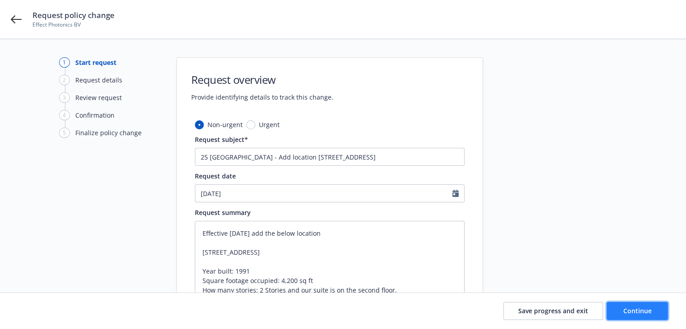
click at [625, 314] on span "Continue" at bounding box center [637, 311] width 28 height 9
type textarea "x"
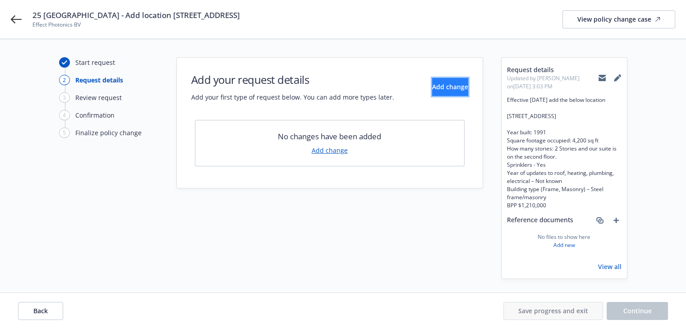
click at [432, 90] on span "Add change" at bounding box center [450, 87] width 36 height 9
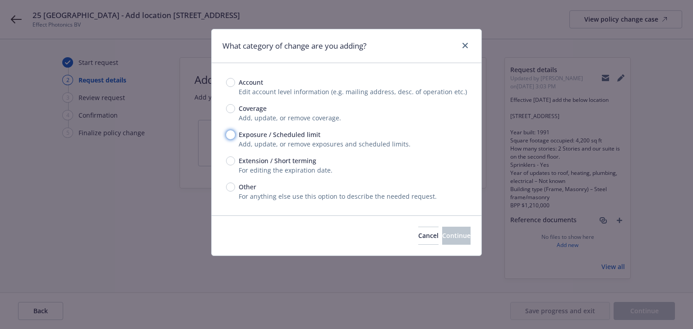
click at [230, 136] on input "Exposure / Scheduled limit" at bounding box center [230, 134] width 9 height 9
radio input "true"
click at [442, 242] on button "Continue" at bounding box center [456, 236] width 28 height 18
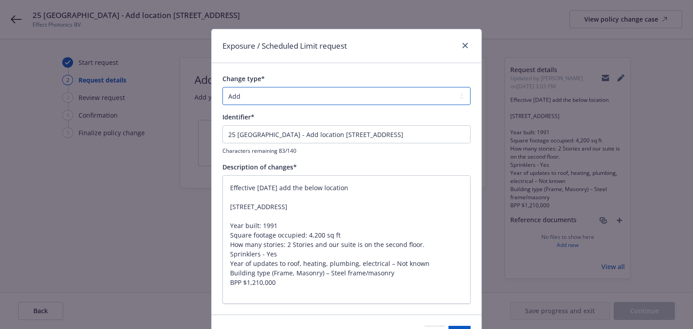
click at [275, 96] on select "Add Audit Change Remove" at bounding box center [346, 96] width 248 height 18
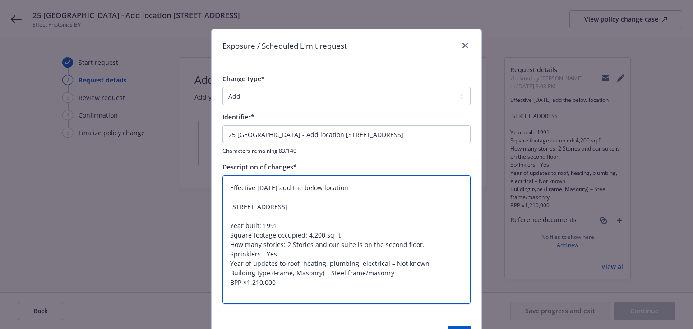
click at [289, 216] on textarea "Effective 9/15/25 add the below location 718 University Avenue Suite 200 Los Ga…" at bounding box center [346, 239] width 248 height 129
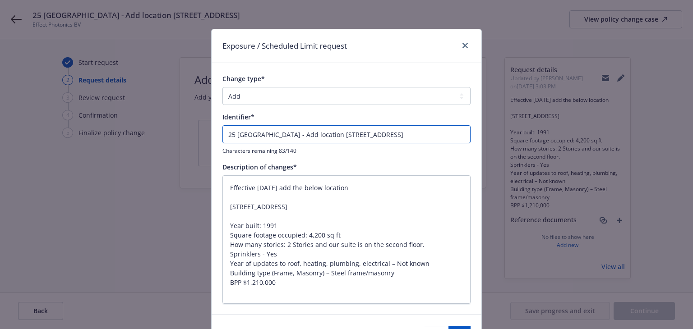
drag, startPoint x: 278, startPoint y: 134, endPoint x: 141, endPoint y: 138, distance: 137.1
click at [135, 134] on div "Exposure / Scheduled Limit request Change type* Add Audit Change Remove Identif…" at bounding box center [346, 164] width 693 height 329
type textarea "x"
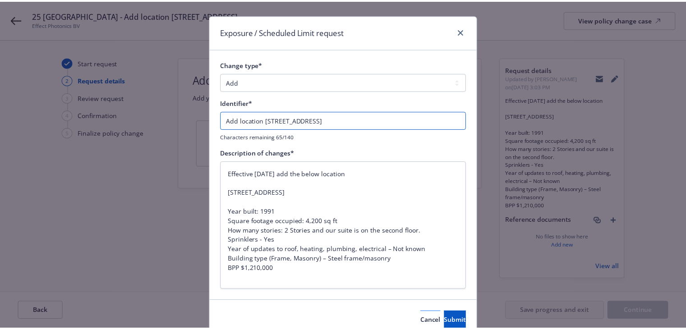
scroll to position [55, 0]
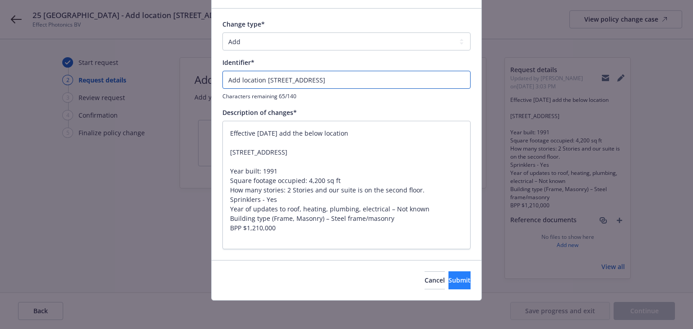
type input "Add location 718 University Avenue Suite 200, Los Gatos, CA 95032"
click at [448, 278] on span "Submit" at bounding box center [459, 280] width 22 height 9
type textarea "x"
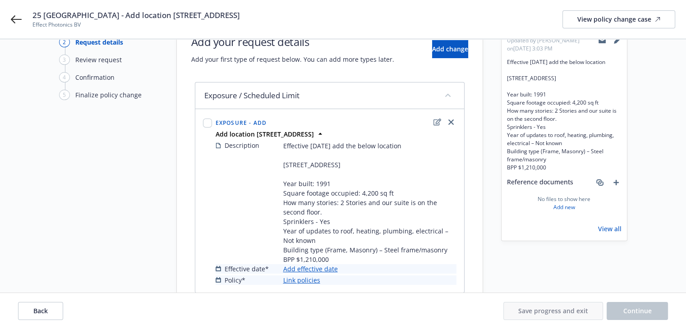
scroll to position [87, 0]
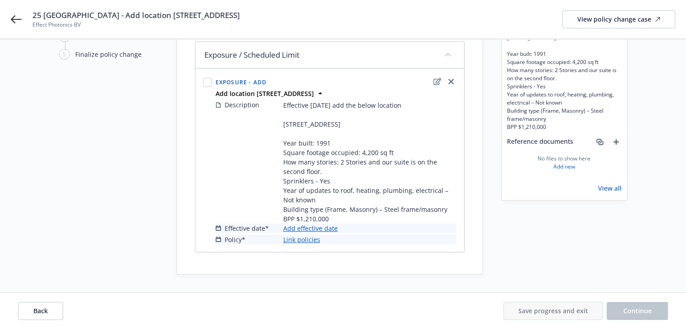
click at [307, 232] on link "Add effective date" at bounding box center [310, 228] width 55 height 9
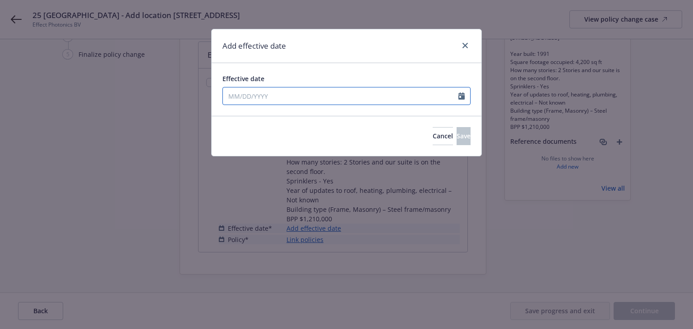
select select "9"
click at [330, 100] on input "Effective date" at bounding box center [340, 95] width 235 height 17
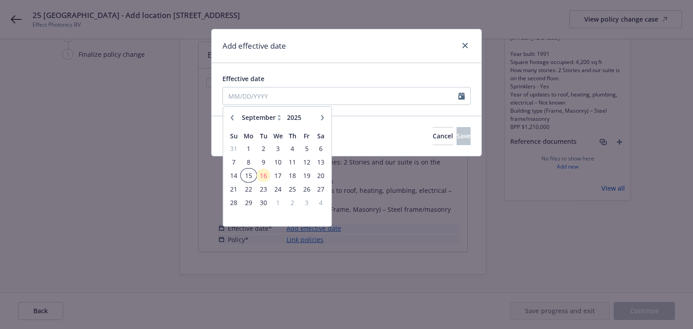
click at [250, 174] on span "15" at bounding box center [249, 175] width 14 height 11
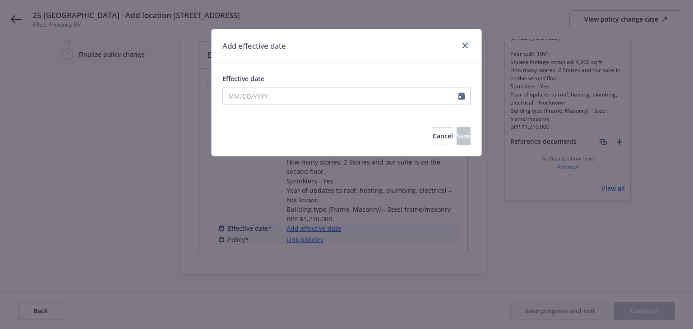
type input "09/15/2025"
click at [456, 138] on button "Save" at bounding box center [463, 136] width 14 height 18
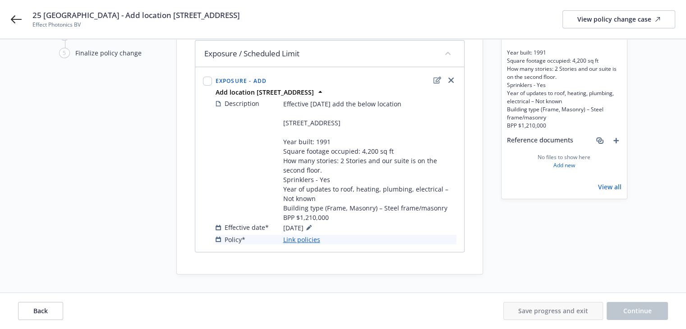
click at [304, 241] on link "Link policies" at bounding box center [301, 239] width 37 height 9
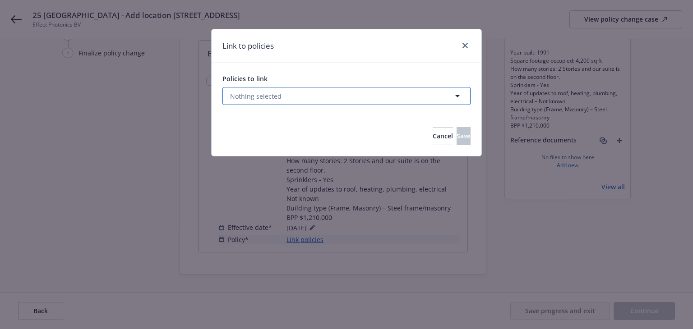
click at [335, 96] on button "Nothing selected" at bounding box center [346, 96] width 248 height 18
select select "ACTIVE"
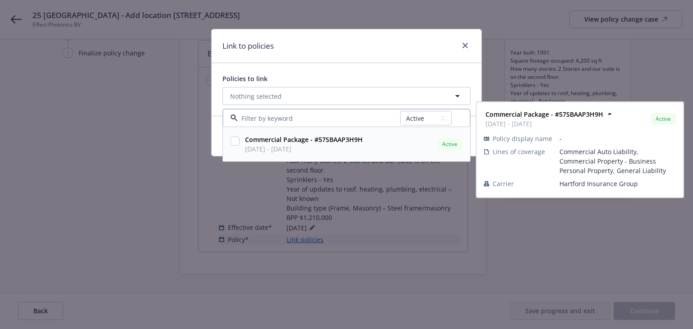
click at [302, 141] on strong "Commercial Package - #57SBAAP3H9H" at bounding box center [304, 139] width 118 height 9
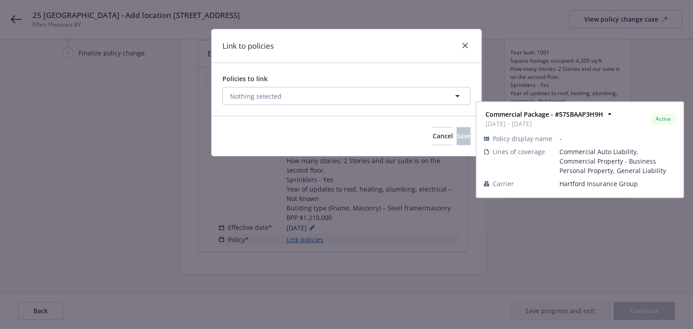
checkbox input "true"
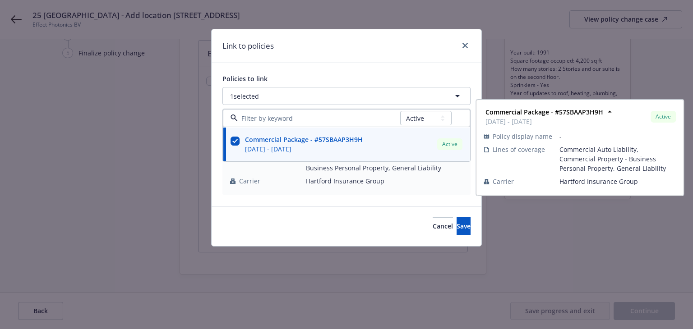
click at [382, 47] on div "Link to policies" at bounding box center [346, 46] width 270 height 34
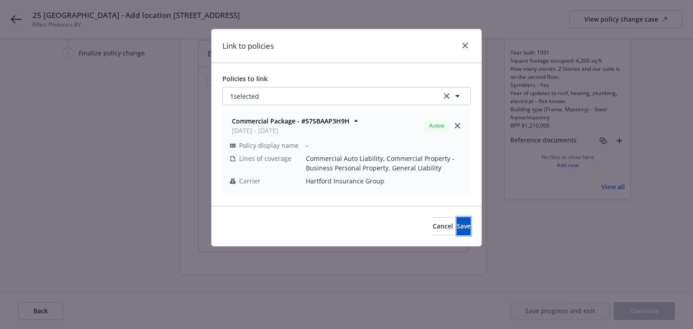
click at [456, 228] on span "Save" at bounding box center [463, 226] width 14 height 9
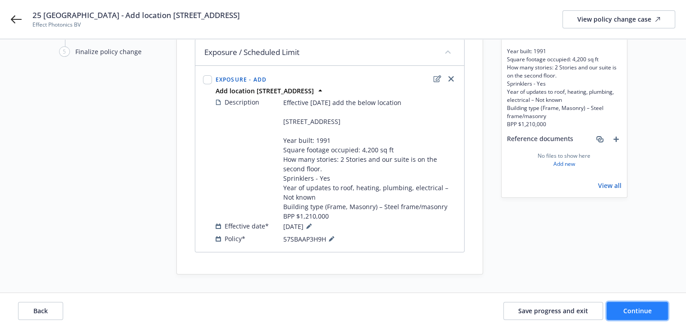
click at [635, 309] on span "Continue" at bounding box center [637, 311] width 28 height 9
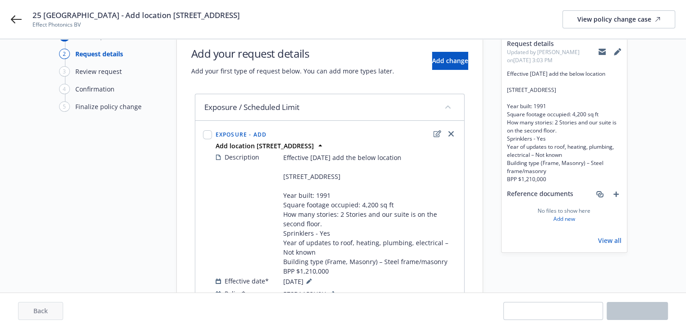
scroll to position [0, 0]
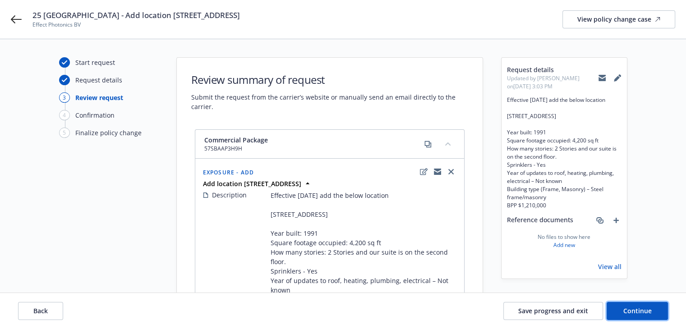
click at [641, 310] on span "Continue" at bounding box center [637, 311] width 28 height 9
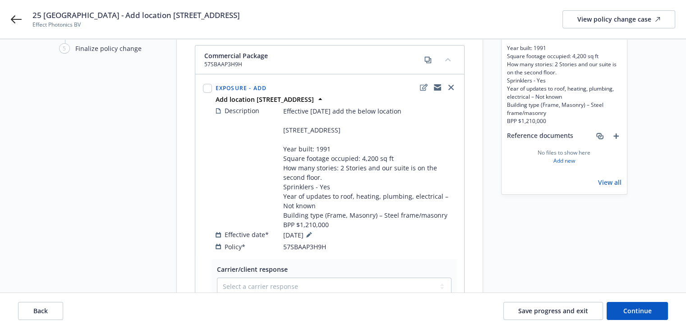
scroll to position [135, 0]
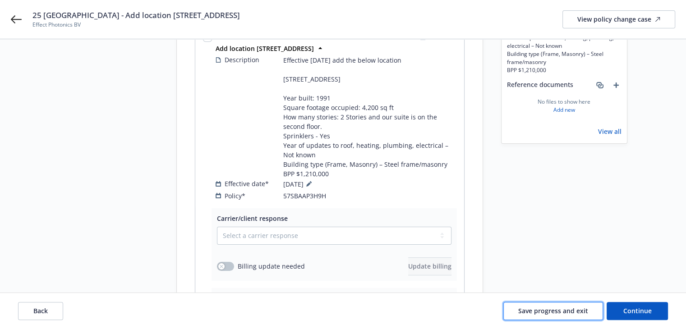
click at [537, 314] on span "Save progress and exit" at bounding box center [553, 311] width 70 height 9
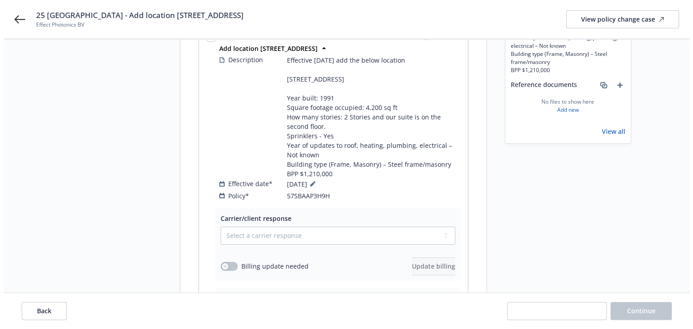
scroll to position [0, 0]
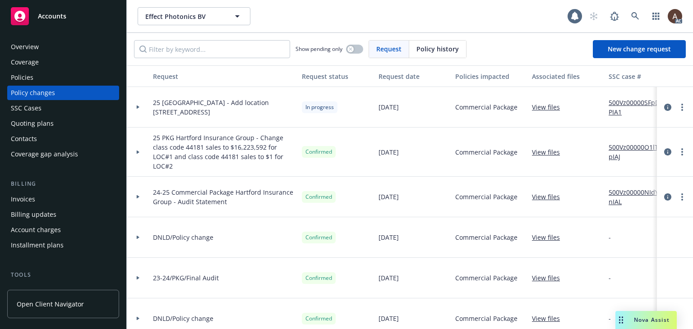
click at [612, 102] on link "500Vz00000SFpDPIA1" at bounding box center [638, 107] width 60 height 19
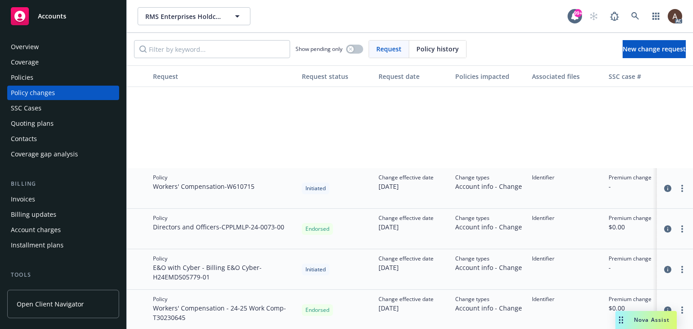
scroll to position [135, 0]
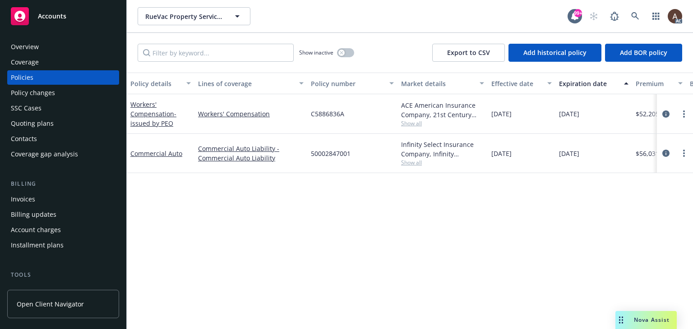
click at [65, 94] on div "Policy changes" at bounding box center [63, 93] width 105 height 14
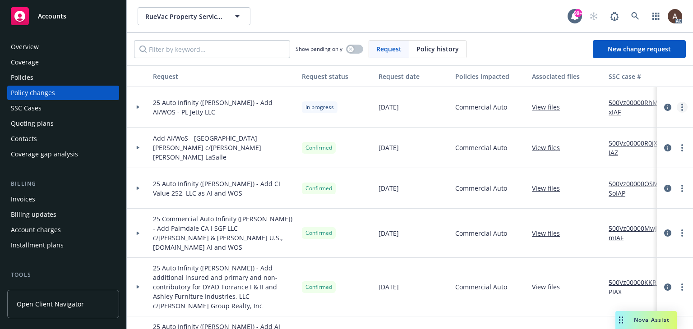
click at [681, 105] on circle "more" at bounding box center [682, 105] width 2 height 2
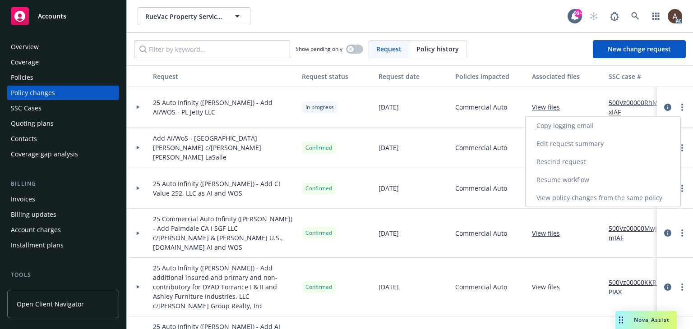
click at [551, 176] on link "Resume workflow" at bounding box center [602, 180] width 155 height 18
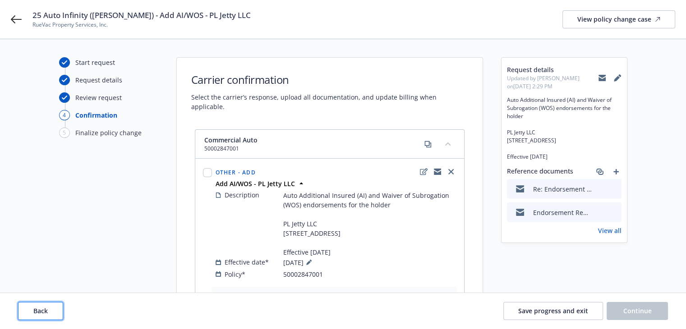
click at [53, 309] on button "Back" at bounding box center [40, 311] width 45 height 18
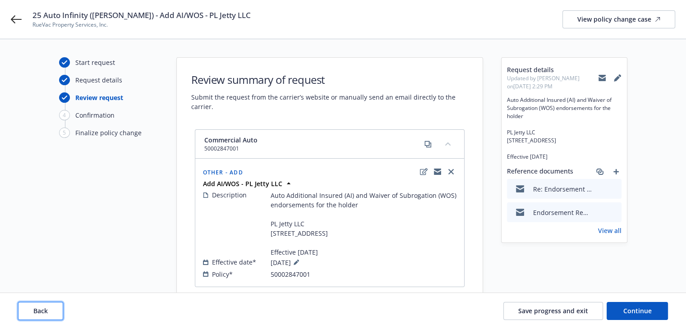
click at [53, 309] on button "Back" at bounding box center [40, 311] width 45 height 18
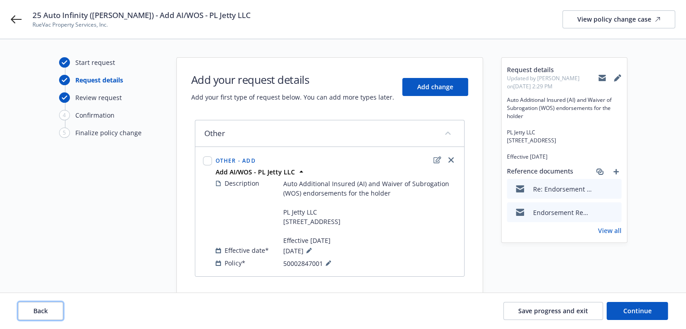
click at [52, 309] on button "Back" at bounding box center [40, 311] width 45 height 18
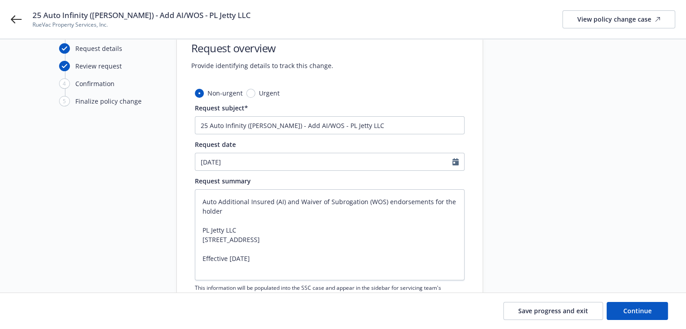
scroll to position [45, 0]
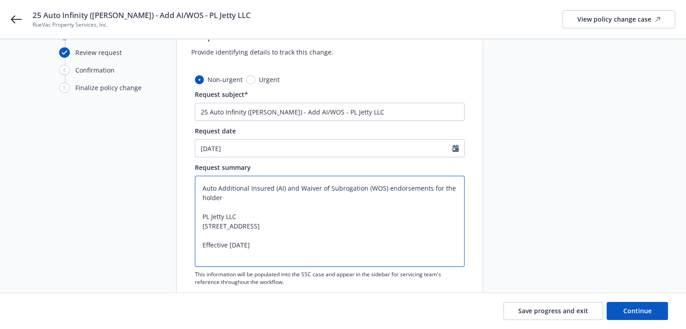
drag, startPoint x: 202, startPoint y: 218, endPoint x: 237, endPoint y: 218, distance: 34.3
click at [237, 218] on textarea "Auto Additional Insured (AI) and Waiver of Subrogation (WOS) endorsements for t…" at bounding box center [330, 221] width 270 height 91
click at [274, 224] on textarea "Auto Additional Insured (AI) and Waiver of Subrogation (WOS) endorsements for t…" at bounding box center [330, 221] width 270 height 91
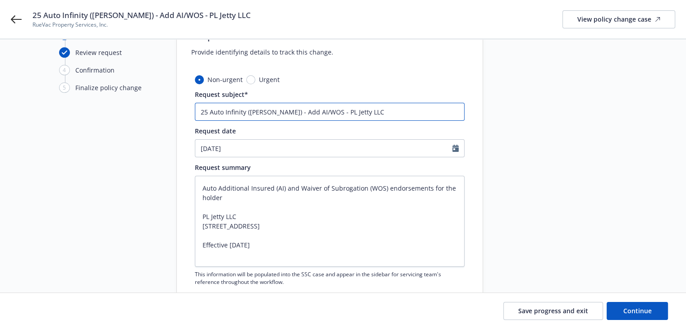
click at [291, 110] on input "25 Auto Infinity (Kemper) - Add AI/WOS - PL Jetty LLC" at bounding box center [330, 112] width 270 height 18
drag, startPoint x: 292, startPoint y: 110, endPoint x: 319, endPoint y: 111, distance: 26.6
click at [319, 111] on input "25 Auto Infinity (Kemper) - Add AI/WOS - PL Jetty LLC" at bounding box center [330, 112] width 270 height 18
type textarea "x"
type input "25 Auto Infinity (Kemper) - Add PL Jetty LLC"
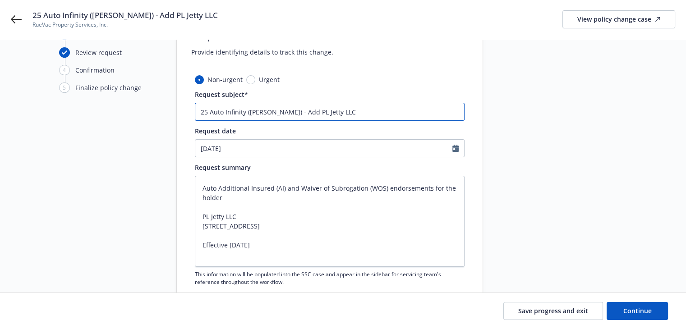
click at [357, 112] on input "25 Auto Infinity (Kemper) - Add PL Jetty LLC" at bounding box center [330, 112] width 270 height 18
type textarea "x"
paste input "AI/WOS -"
type input "25 Auto Infinity (Kemper) - Add PL Jetty LLC AI/WOS -"
click at [327, 112] on input "25 Auto Infinity (Kemper) - Add PL Jetty LLC AI/WOS -" at bounding box center [330, 112] width 270 height 18
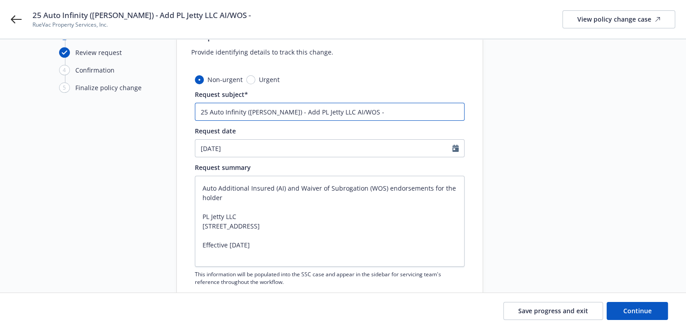
type textarea "x"
type input "25 Auto Infinity (Kemper) - Add PL Jetty LLC aAI/WOS -"
type textarea "x"
type input "25 Auto Infinity (Kemper) - Add PL Jetty LLC asAI/WOS -"
type textarea "x"
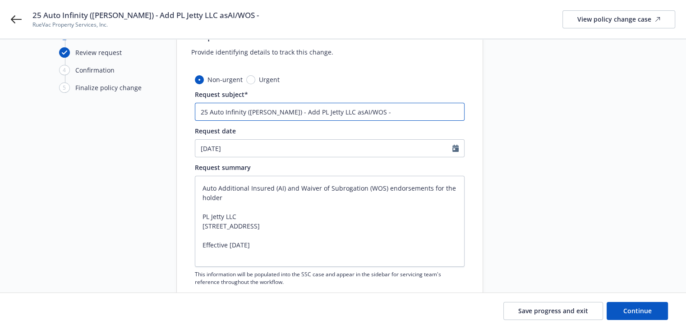
type input "25 Auto Infinity (Kemper) - Add PL Jetty LLC as AI/WOS -"
click at [362, 112] on input "25 Auto Infinity (Kemper) - Add PL Jetty LLC as AI/WOS -" at bounding box center [330, 112] width 270 height 18
type textarea "x"
type input "25 Auto Infinity (Kemper) - Add PL Jetty LLC as AI/WOS"
type textarea "x"
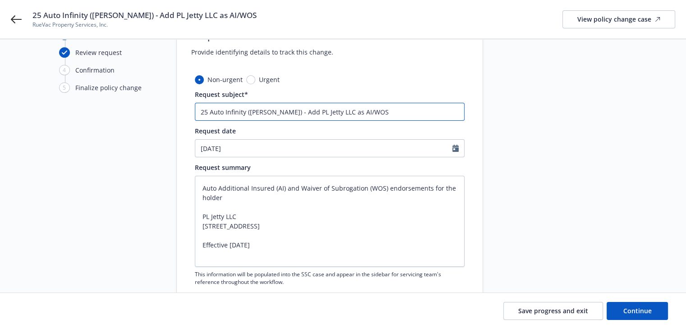
type input "25 Auto Infinity (Kemper) - Add PL Jetty LLC as AI/WOS"
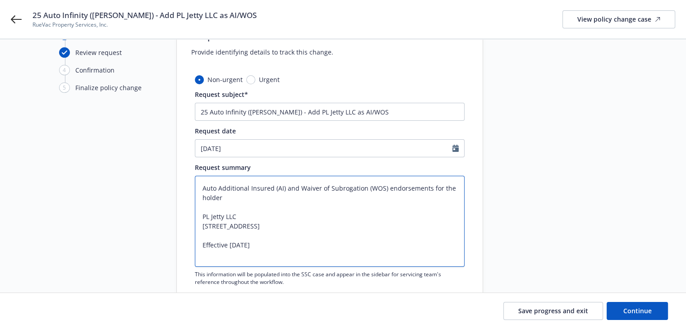
click at [350, 217] on textarea "Auto Additional Insured (AI) and Waiver of Subrogation (WOS) endorsements for t…" at bounding box center [330, 221] width 270 height 91
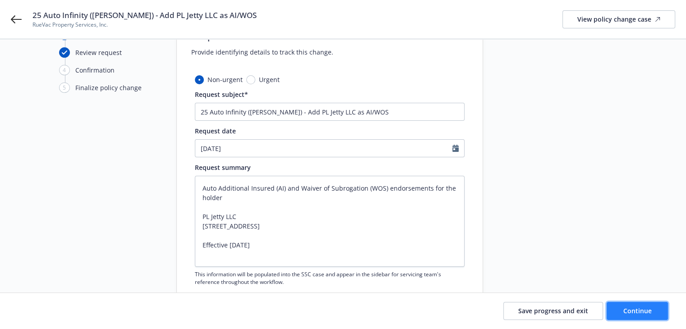
click at [628, 305] on button "Continue" at bounding box center [636, 311] width 61 height 18
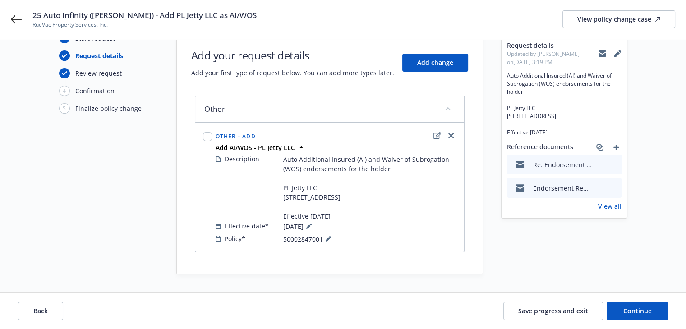
scroll to position [0, 0]
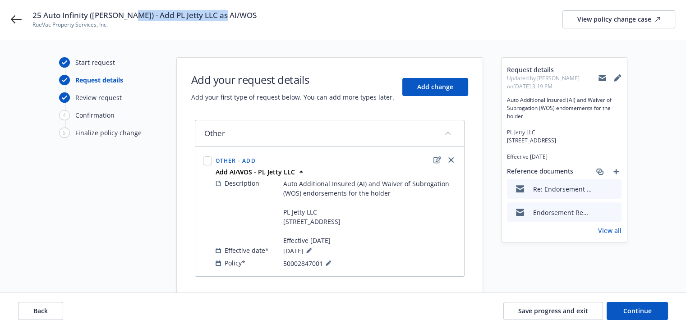
drag, startPoint x: 130, startPoint y: 15, endPoint x: 244, endPoint y: 18, distance: 114.1
click at [244, 18] on div "25 Auto Infinity (Kemper) - Add PL Jetty LLC as AI/WOS RueVac Property Services…" at bounding box center [353, 19] width 642 height 19
copy span "Add PL Jetty LLC as AI/WOS"
click at [436, 157] on icon "edit" at bounding box center [437, 159] width 8 height 7
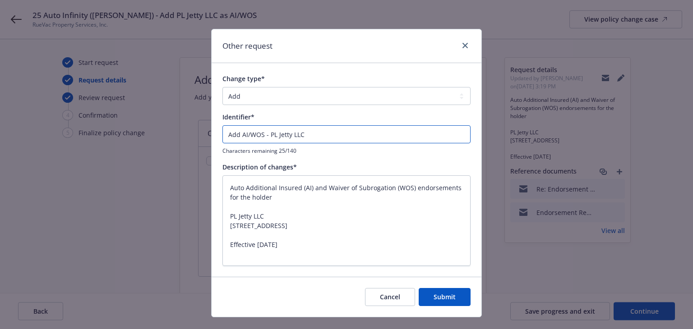
drag, startPoint x: 308, startPoint y: 133, endPoint x: 169, endPoint y: 125, distance: 140.0
click at [169, 125] on div "Other request Change type* Add Audit Change Remove Identifier* Add AI/WOS - PL …" at bounding box center [346, 164] width 693 height 329
paste input "PL Jetty LLC as AI/WOS"
type textarea "x"
type input "Add PL Jetty LLC as AI/WOS"
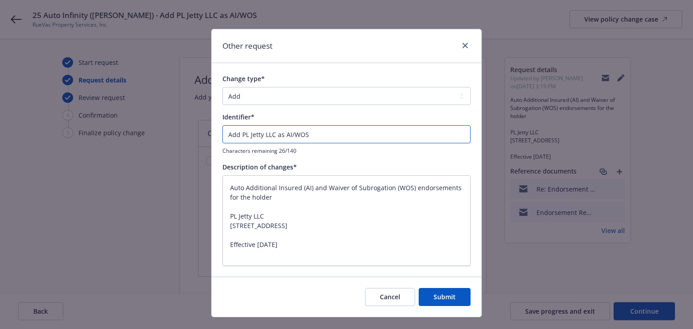
click at [226, 133] on input "Add PL Jetty LLC as AI/WOS" at bounding box center [346, 134] width 248 height 18
type textarea "x"
type input "EAdd PL Jetty LLC as AI/WOS"
type textarea "x"
type input "ENAdd PL Jetty LLC as AI/WOS"
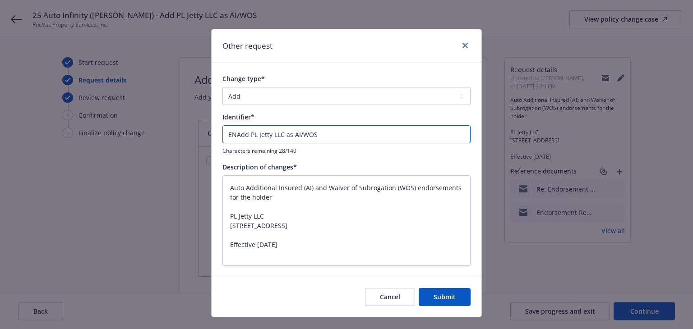
type textarea "x"
type input "ENDAdd PL Jetty LLC as AI/WOS"
type textarea "x"
type input "ENDTAdd PL Jetty LLC as AI/WOS"
type textarea "x"
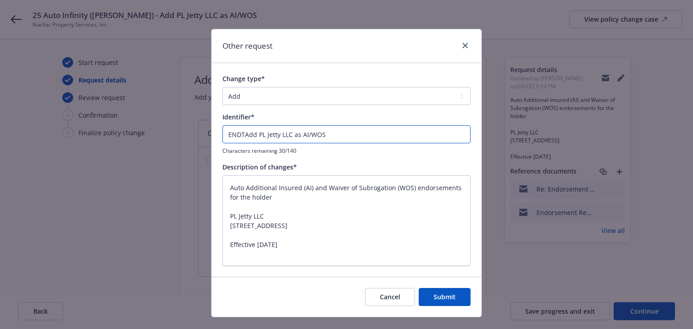
type input "ENDT#Add PL Jetty LLC as AI/WOS"
type textarea "x"
type input "ENDT#3Add PL Jetty LLC as AI/WOS"
type textarea "x"
type input "ENDT#3-Add PL Jetty LLC as AI/WOS"
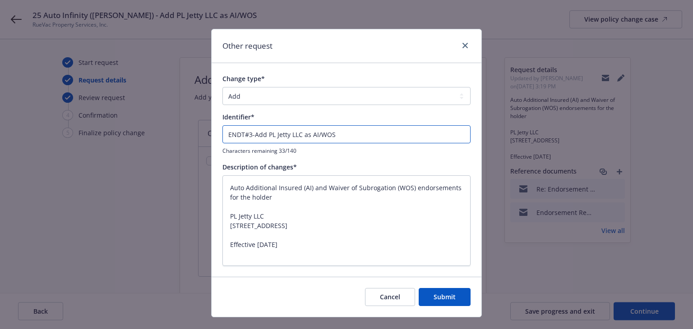
type textarea "x"
type input "ENDT#3-2Add PL Jetty LLC as AI/WOS"
type textarea "x"
type input "ENDT#3-24Add PL Jetty LLC as AI/WOS"
type textarea "x"
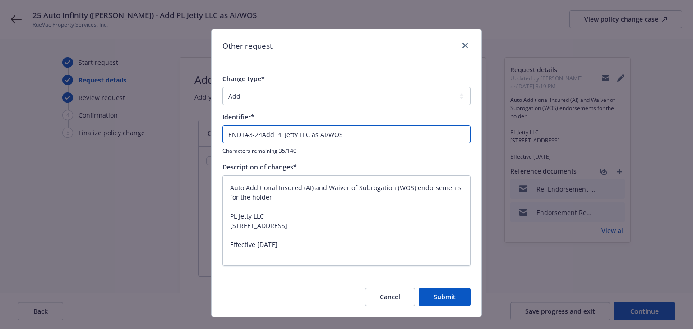
type input "ENDT#3-24 Add PL Jetty LLC as AI/WOS"
type textarea "x"
type input "ENDT#3-24 -Add PL Jetty LLC as AI/WOS"
type textarea "x"
type input "ENDT#3-24 - Add PL Jetty LLC as AI/WOS"
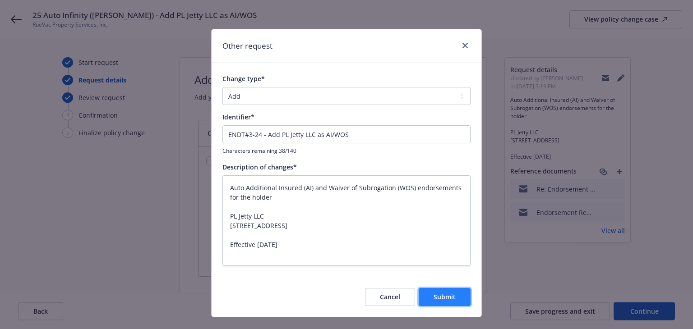
click at [433, 294] on span "Submit" at bounding box center [444, 297] width 22 height 9
type textarea "x"
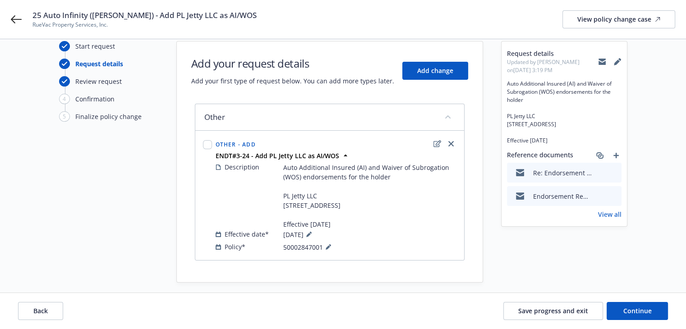
scroll to position [32, 0]
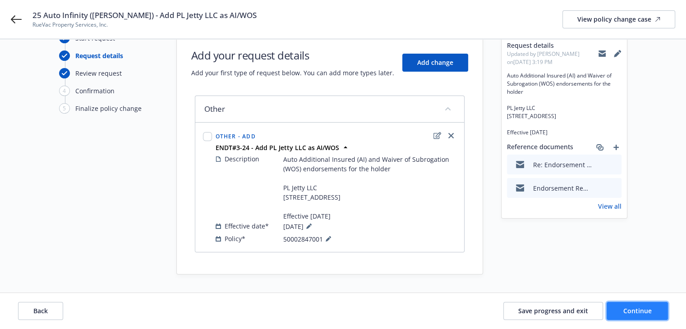
click at [617, 312] on button "Continue" at bounding box center [636, 311] width 61 height 18
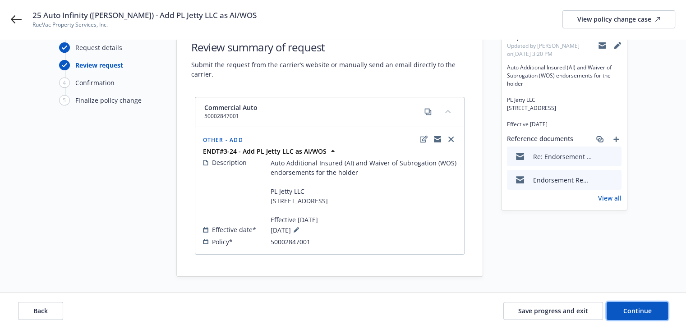
click at [634, 310] on span "Continue" at bounding box center [637, 311] width 28 height 9
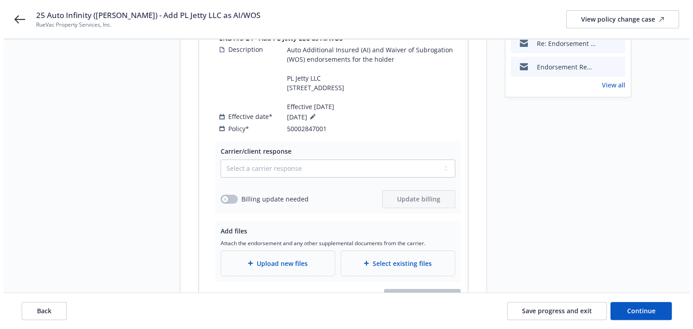
scroll to position [180, 0]
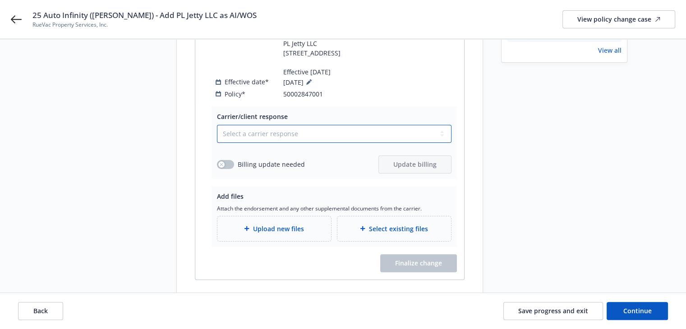
click at [240, 131] on select "Select a carrier response Accepted Accepted with revision No endorsement needed…" at bounding box center [334, 134] width 234 height 18
select select "ACCEPTED"
click at [217, 125] on select "Select a carrier response Accepted Accepted with revision No endorsement needed…" at bounding box center [334, 134] width 234 height 18
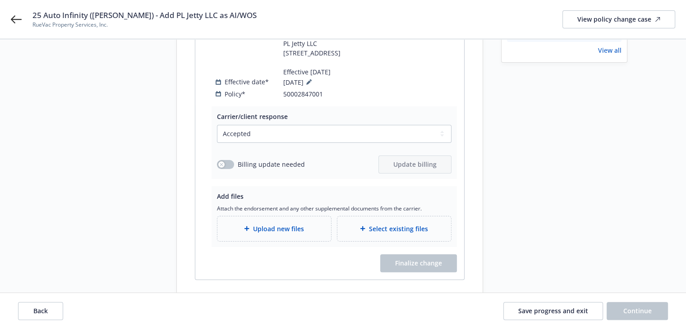
click at [259, 230] on span "Upload new files" at bounding box center [278, 228] width 51 height 9
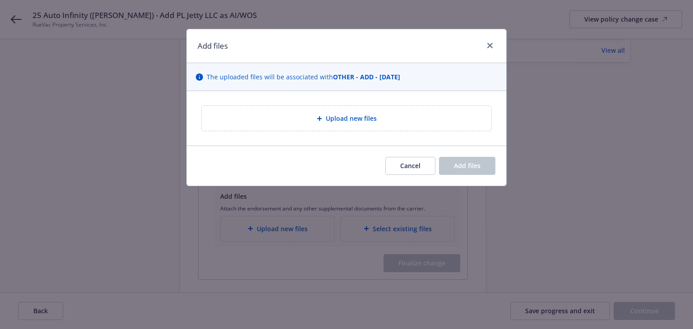
click at [285, 123] on div "Upload new files" at bounding box center [346, 118] width 275 height 10
click at [317, 116] on icon at bounding box center [318, 118] width 5 height 5
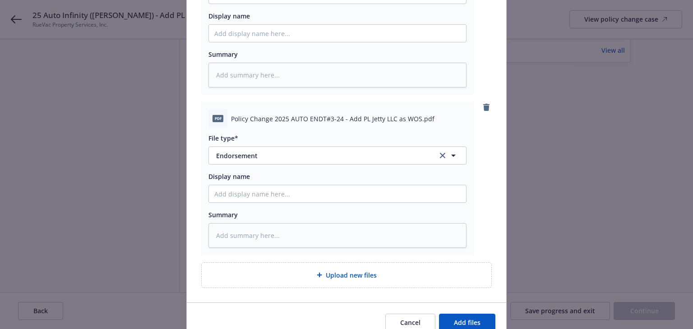
scroll to position [206, 0]
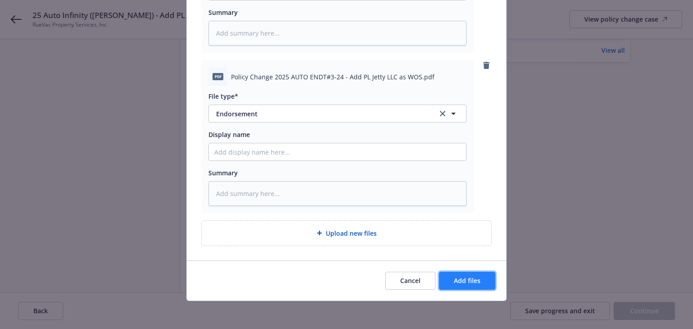
click at [460, 280] on span "Add files" at bounding box center [467, 280] width 27 height 9
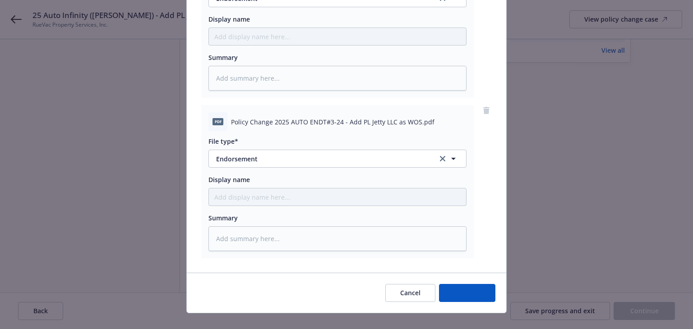
scroll to position [173, 0]
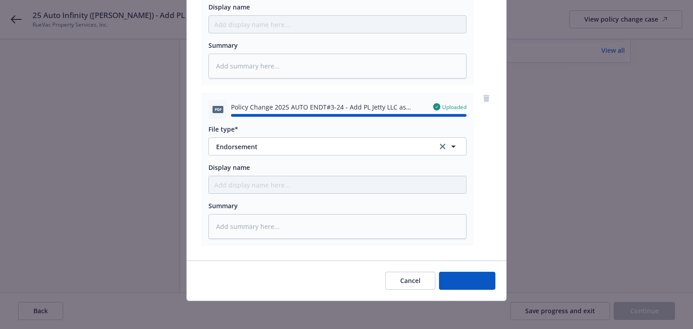
type textarea "x"
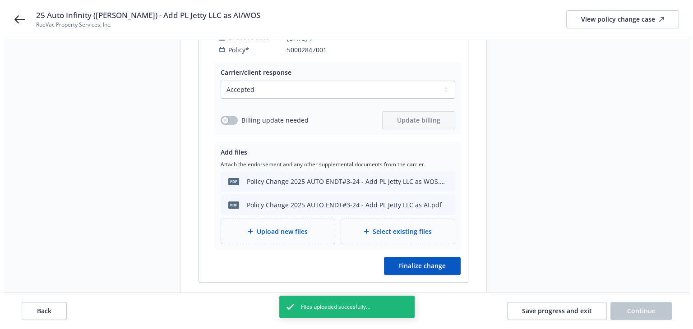
scroll to position [254, 0]
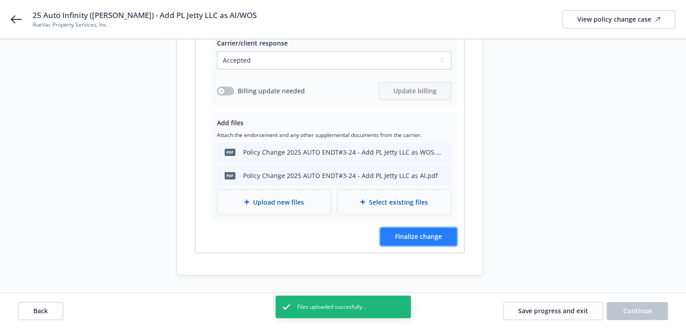
click at [427, 233] on span "Finalize change" at bounding box center [418, 236] width 47 height 9
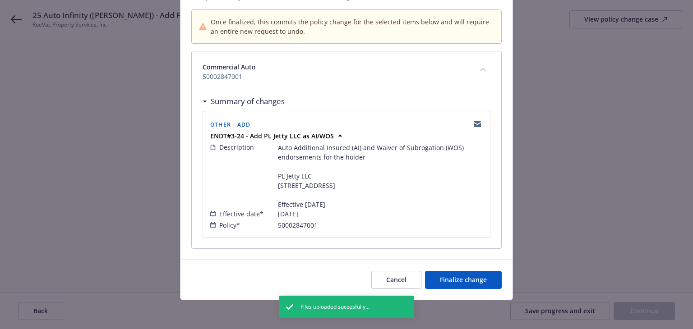
scroll to position [92, 0]
click at [453, 281] on span "Finalize change" at bounding box center [463, 279] width 47 height 9
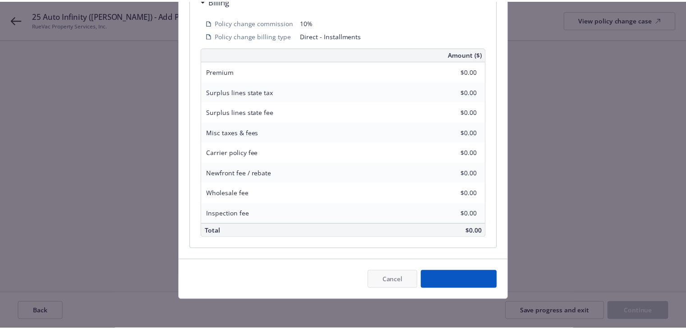
scroll to position [253, 0]
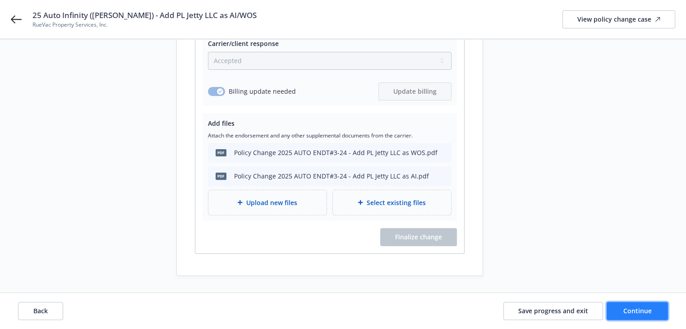
click at [625, 312] on span "Continue" at bounding box center [637, 311] width 28 height 9
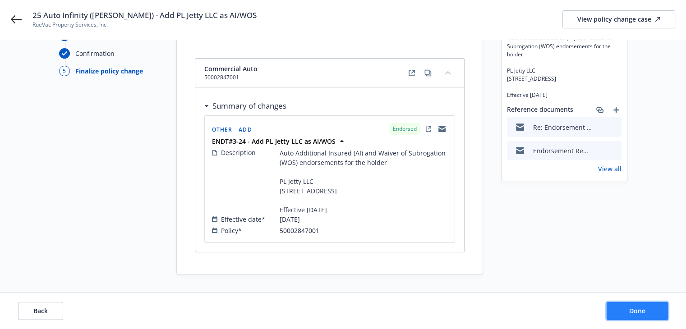
click at [625, 312] on button "Done" at bounding box center [636, 311] width 61 height 18
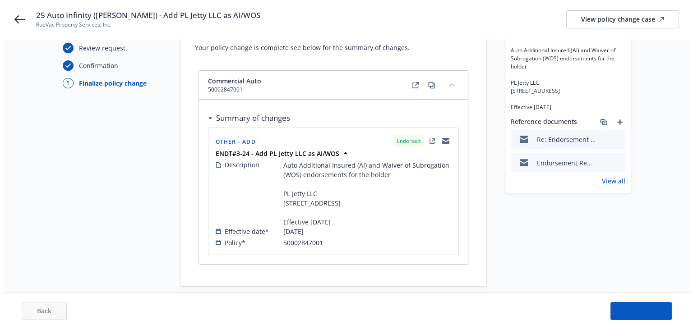
scroll to position [0, 0]
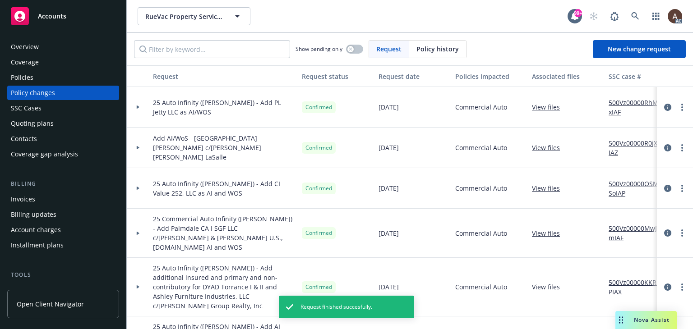
click at [135, 105] on div at bounding box center [138, 107] width 23 height 41
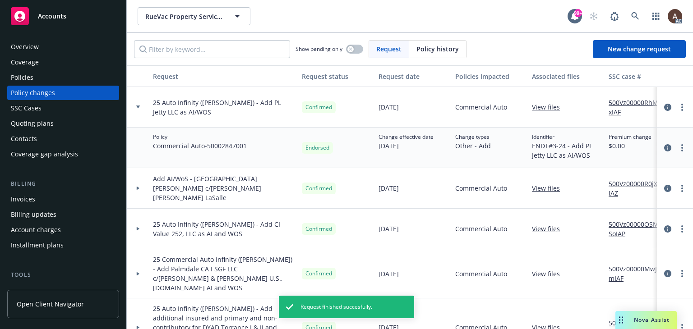
click at [619, 103] on link "500Vz00000RhMaxIAF" at bounding box center [638, 107] width 60 height 19
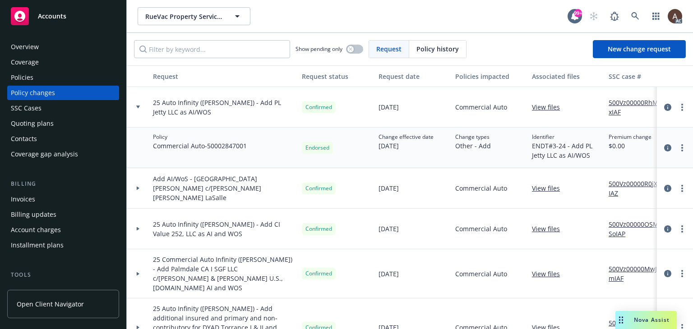
drag, startPoint x: 42, startPoint y: 77, endPoint x: 103, endPoint y: 85, distance: 61.5
click at [42, 77] on div "Policies" at bounding box center [63, 77] width 105 height 14
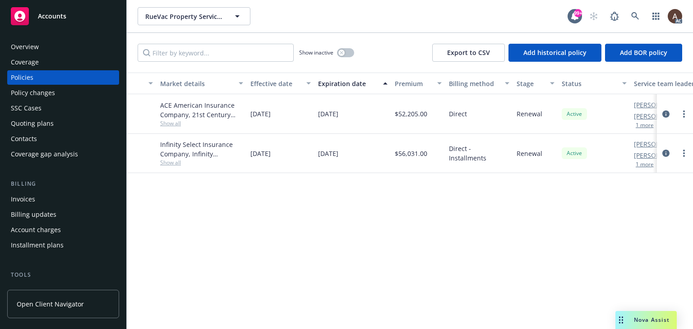
scroll to position [0, 250]
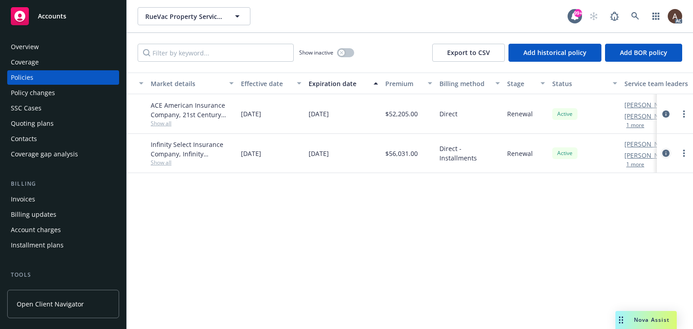
click at [665, 152] on icon "circleInformation" at bounding box center [665, 153] width 7 height 7
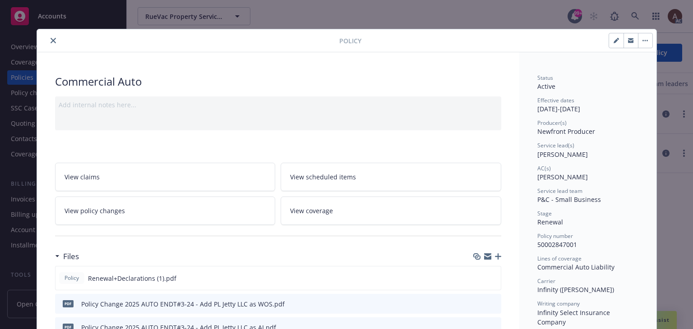
scroll to position [27, 0]
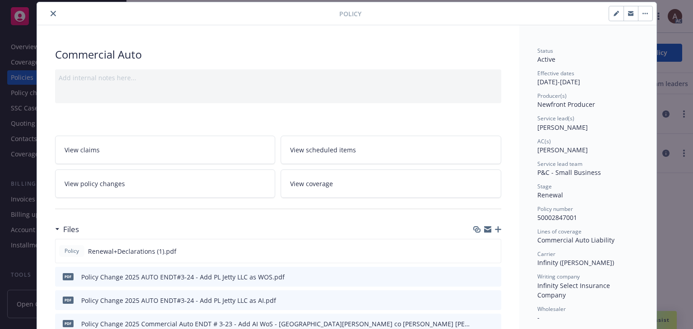
click at [50, 13] on icon "close" at bounding box center [52, 13] width 5 height 5
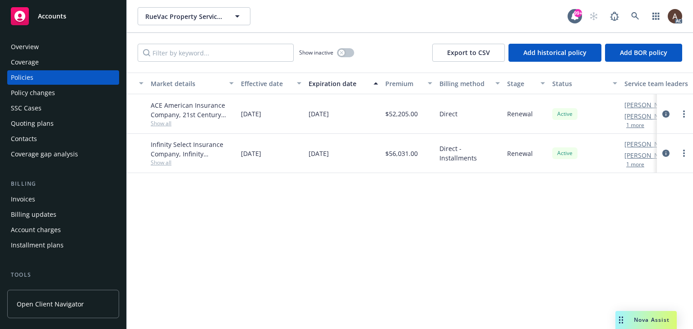
scroll to position [135, 0]
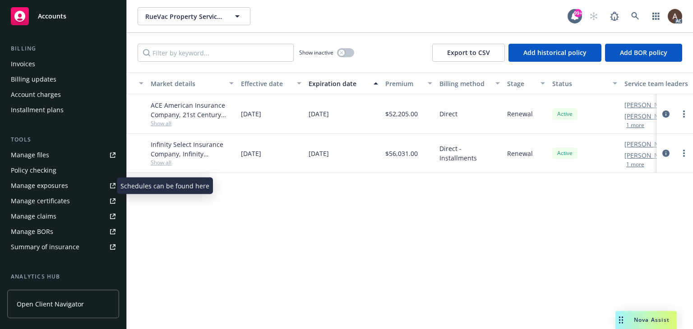
click at [50, 187] on div "Manage exposures" at bounding box center [39, 186] width 57 height 14
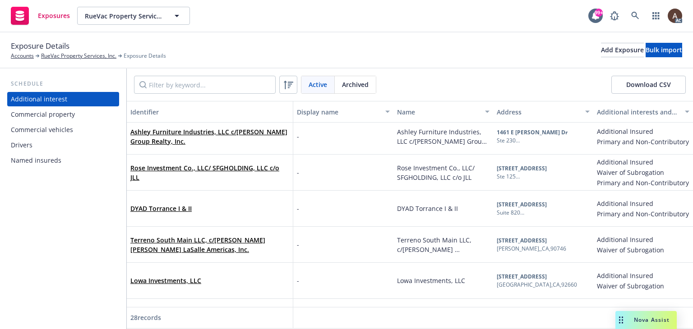
scroll to position [135, 0]
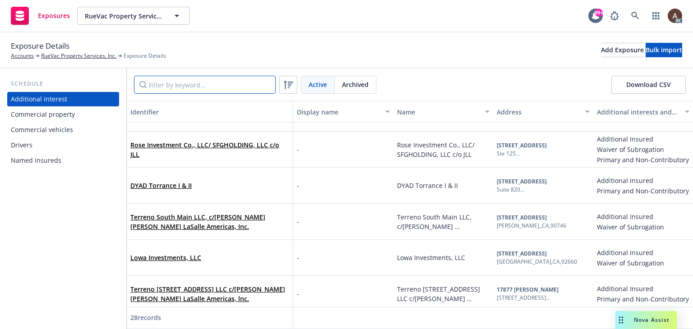
click at [174, 84] on input "Filter by keyword..." at bounding box center [205, 85] width 142 height 18
paste input "01769784"
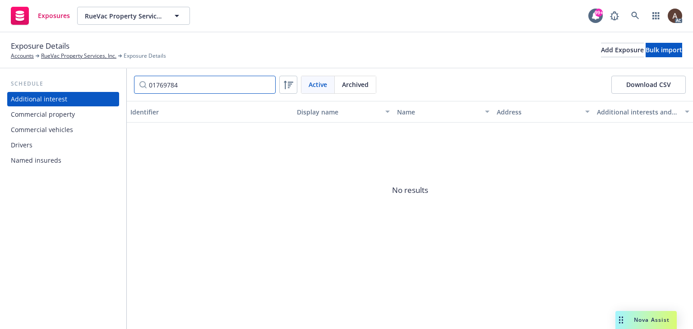
drag, startPoint x: 183, startPoint y: 85, endPoint x: 60, endPoint y: 80, distance: 123.2
click at [61, 80] on div "Schedule Additional interest Commercial property Commercial vehicles Drivers Na…" at bounding box center [346, 199] width 693 height 261
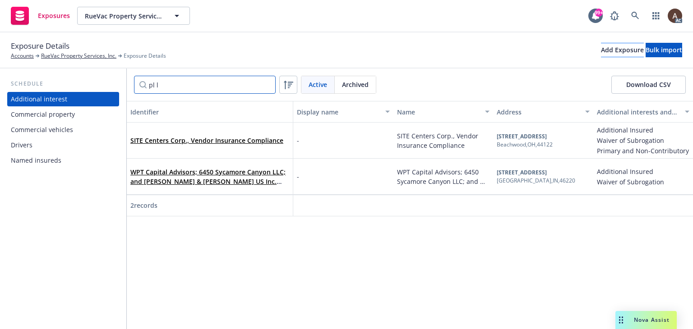
type input "pl l"
click at [601, 48] on div "Add Exposure" at bounding box center [622, 50] width 43 height 14
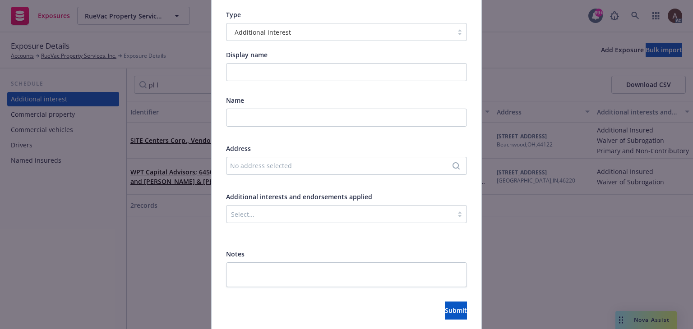
scroll to position [90, 0]
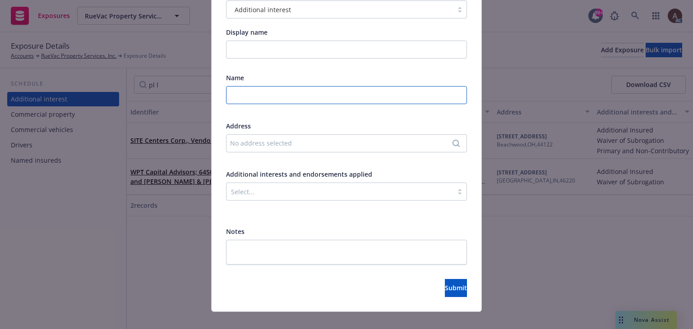
click at [261, 96] on input "text" at bounding box center [346, 95] width 241 height 18
paste input "PL Jetty LLC"
type input "PL Jetty LLC"
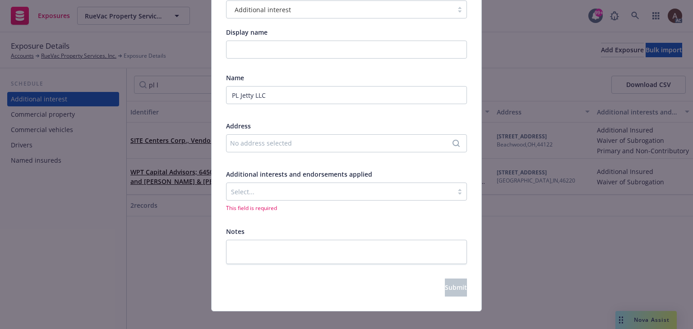
click at [298, 146] on div "No address selected" at bounding box center [342, 142] width 224 height 9
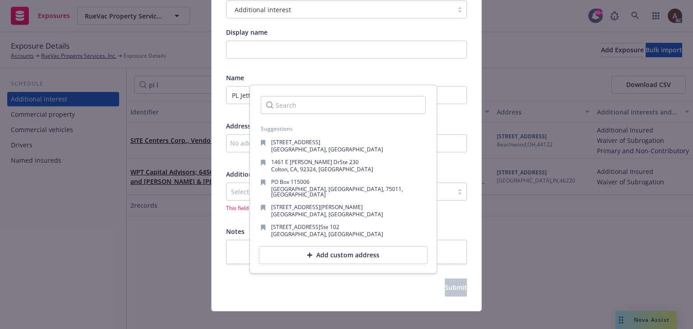
click at [307, 248] on div "Add custom address" at bounding box center [343, 255] width 169 height 18
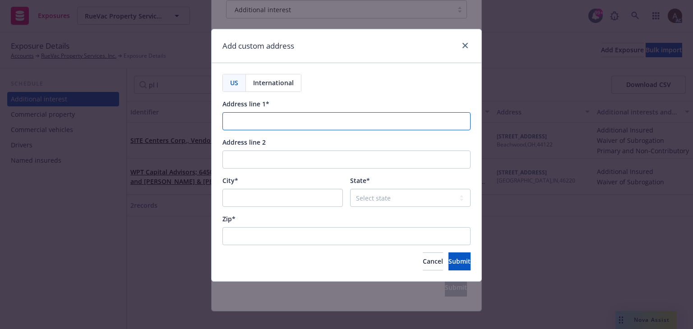
drag, startPoint x: 258, startPoint y: 120, endPoint x: 115, endPoint y: 121, distance: 143.4
click at [258, 120] on input "Address line 1*" at bounding box center [346, 121] width 248 height 18
paste input "17772 17th Street, Suite 107"
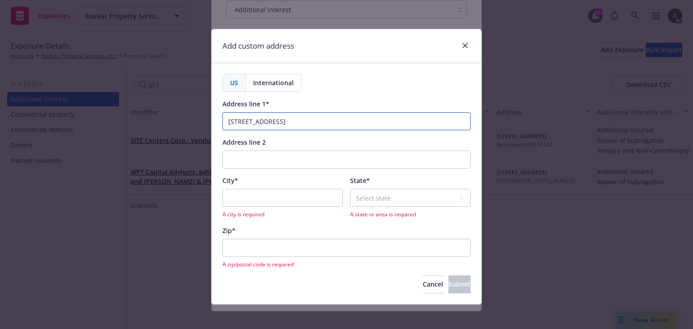
type input "17772 17th Street, Suite 107"
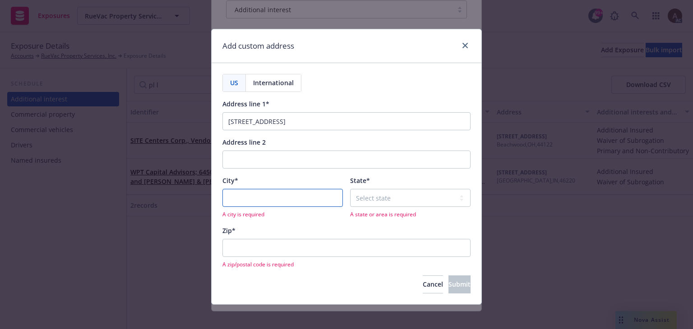
click at [287, 196] on input "City*" at bounding box center [282, 198] width 120 height 18
paste input "Tustin"
type input "Tustin"
click at [382, 197] on select "Select state Alabama Alaska American Samoa Arizona Arkansas Baker Island Califo…" at bounding box center [410, 198] width 120 height 18
select select "CA"
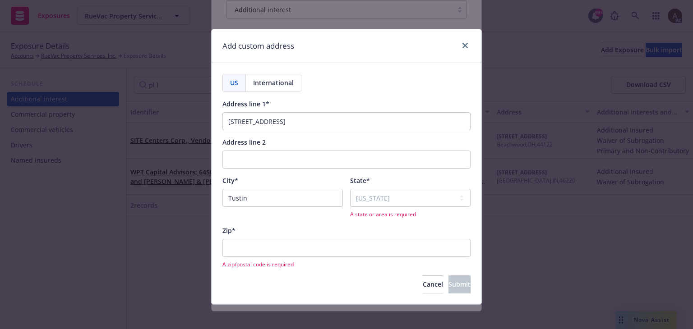
click at [317, 226] on div "Zip*" at bounding box center [346, 230] width 248 height 9
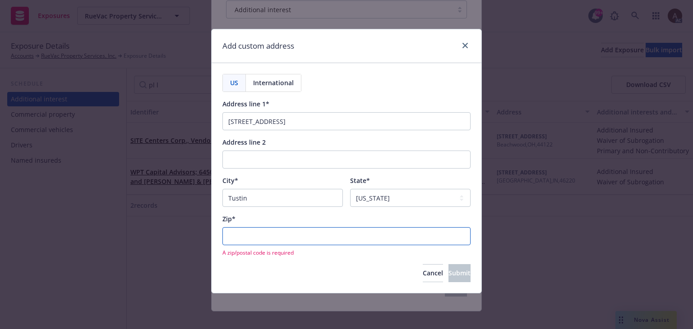
click at [265, 239] on input "Zip*" at bounding box center [346, 236] width 248 height 18
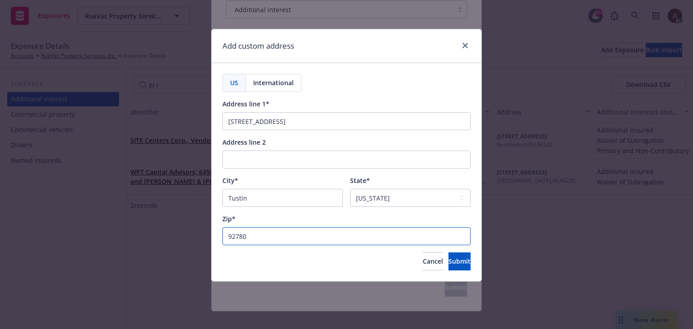
type input "92780"
click at [280, 217] on div "Zip*" at bounding box center [346, 218] width 248 height 9
click at [448, 266] on button "Submit" at bounding box center [459, 261] width 22 height 18
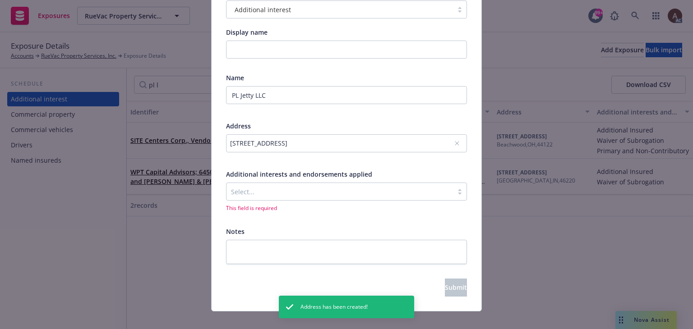
click at [271, 191] on div at bounding box center [339, 191] width 217 height 11
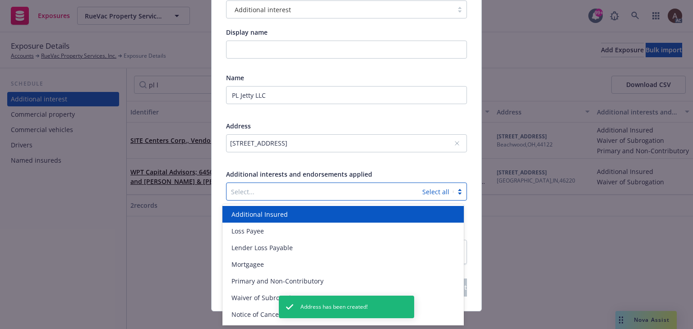
click at [254, 217] on span "Additional Insured" at bounding box center [259, 214] width 56 height 9
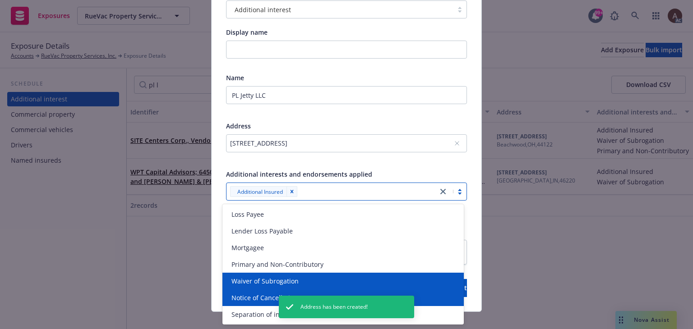
click at [254, 281] on span "Waiver of Subrogation" at bounding box center [264, 280] width 67 height 9
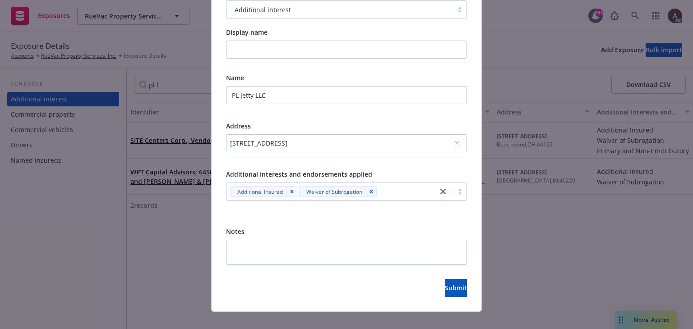
click at [213, 226] on div "Type Additional interest Display name Name PL Jetty LLC Address 17772 17th Stre…" at bounding box center [346, 142] width 270 height 339
click at [445, 289] on span "Submit" at bounding box center [456, 288] width 22 height 9
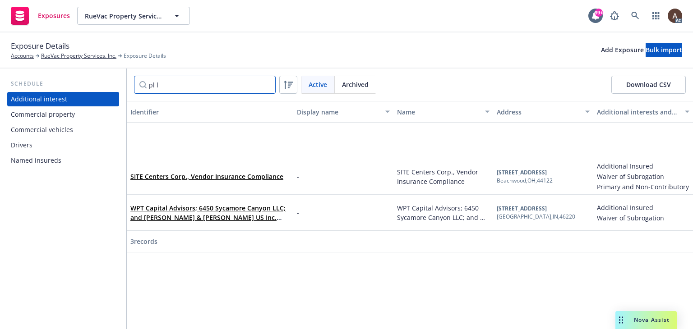
drag, startPoint x: 176, startPoint y: 86, endPoint x: 120, endPoint y: 82, distance: 56.1
click at [121, 82] on div "Schedule Additional interest Commercial property Commercial vehicles Drivers Na…" at bounding box center [346, 199] width 693 height 261
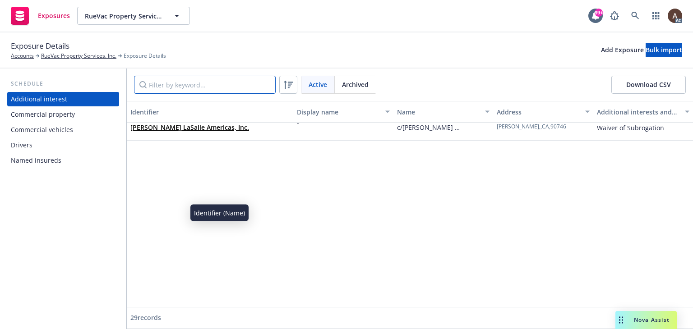
scroll to position [0, 0]
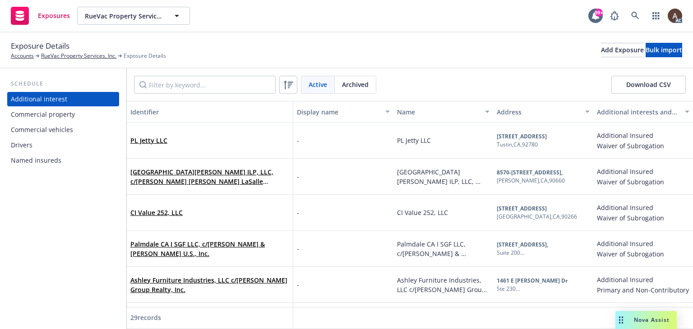
click at [193, 139] on div "PL Jetty LLC" at bounding box center [209, 140] width 159 height 25
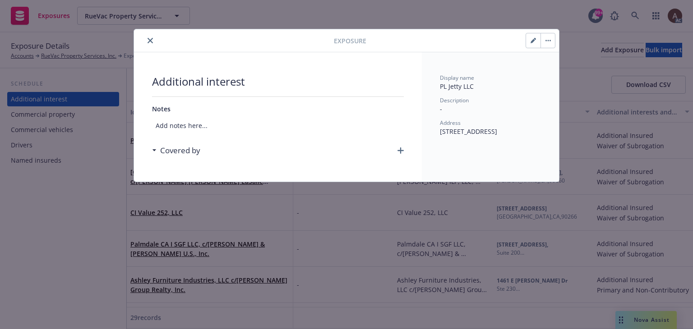
click at [399, 149] on icon "button" at bounding box center [400, 150] width 6 height 6
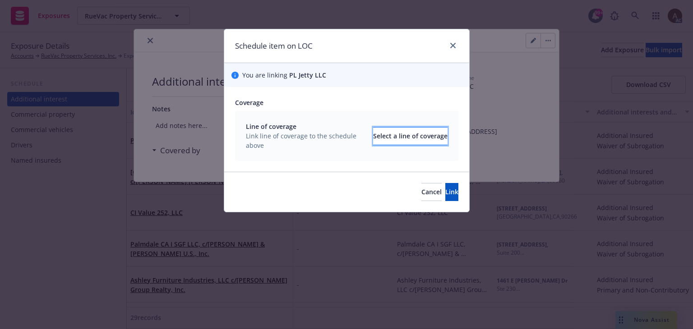
click at [382, 139] on div "Select a line of coverage" at bounding box center [410, 136] width 74 height 17
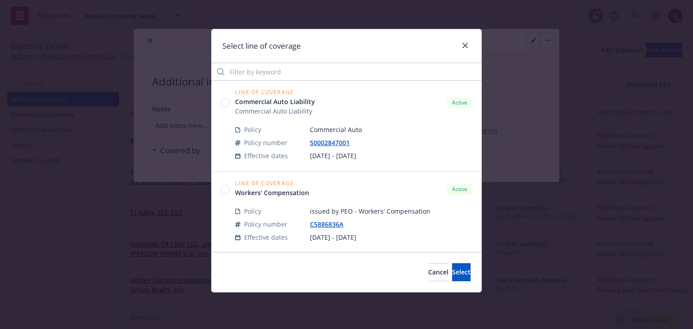
click at [226, 105] on circle at bounding box center [225, 103] width 9 height 9
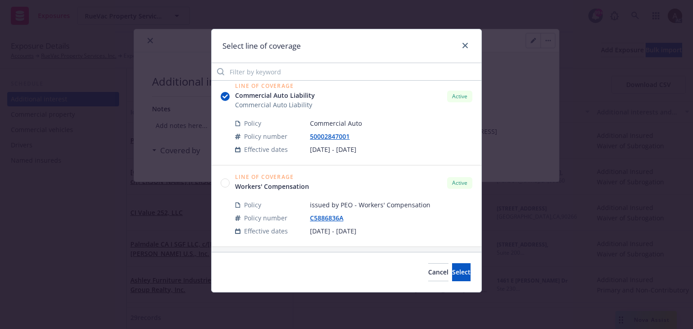
scroll to position [8, 0]
drag, startPoint x: 438, startPoint y: 275, endPoint x: 427, endPoint y: 262, distance: 16.9
click at [452, 275] on span "Select" at bounding box center [461, 272] width 18 height 9
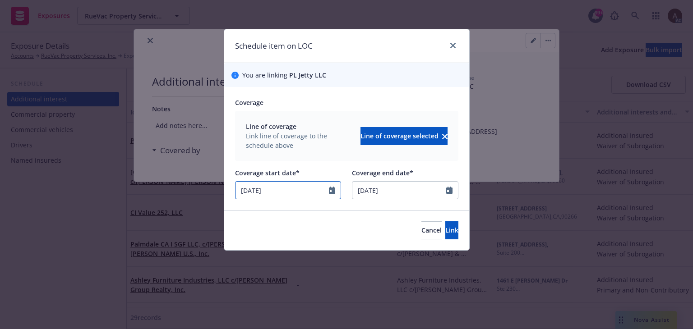
click at [282, 189] on input "02/01/2025" at bounding box center [282, 190] width 94 height 17
select select "2"
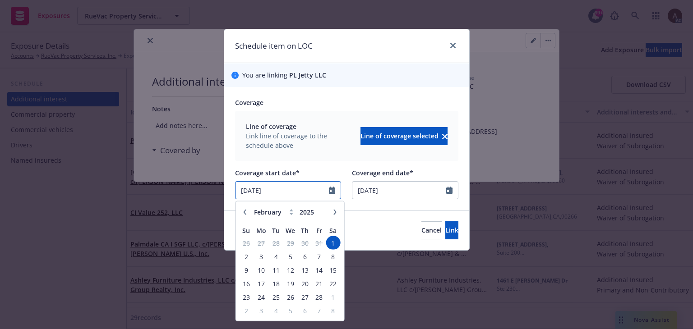
drag, startPoint x: 287, startPoint y: 190, endPoint x: 121, endPoint y: 171, distance: 167.4
click at [121, 171] on div "Schedule item on LOC You are linking PL Jetty LLC Coverage Line of coverage Lin…" at bounding box center [346, 164] width 693 height 329
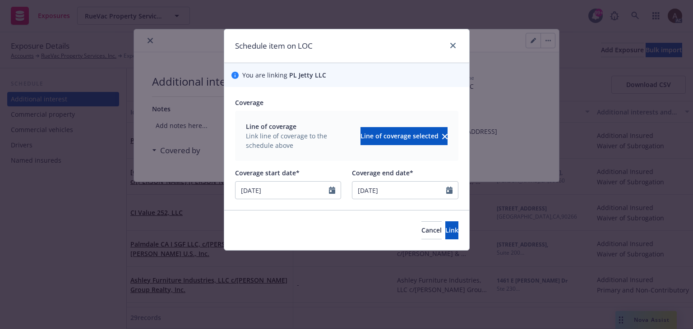
type input "09/03/2025"
click at [349, 53] on div "Schedule item on LOC" at bounding box center [346, 46] width 245 height 34
click at [445, 231] on button "Link" at bounding box center [451, 230] width 13 height 18
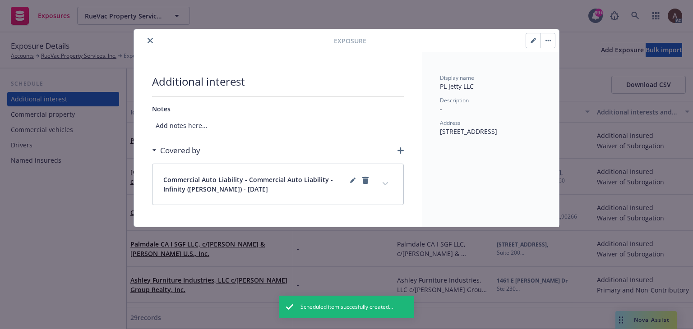
click at [49, 217] on div "Exposure Additional interest Notes Add notes here... Covered by Commercial Auto…" at bounding box center [346, 164] width 693 height 329
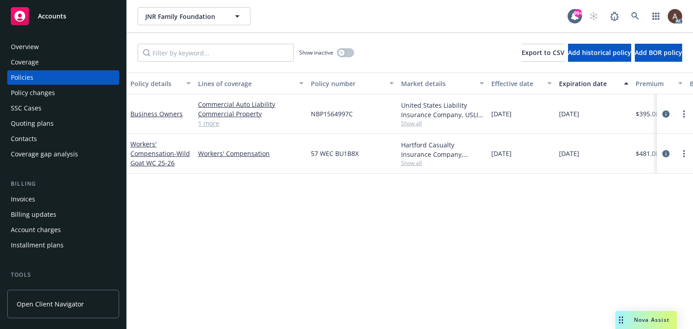
click at [45, 94] on div "Policy changes" at bounding box center [33, 93] width 44 height 14
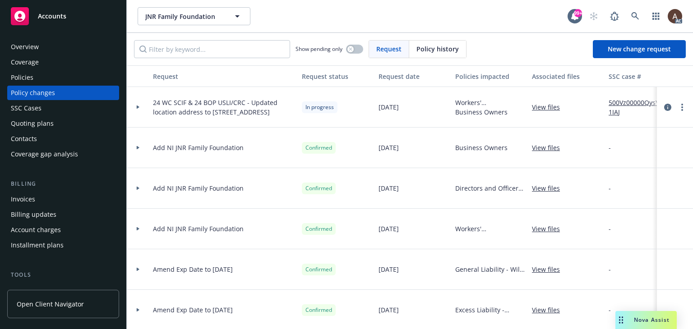
click at [137, 108] on icon at bounding box center [138, 107] width 3 height 4
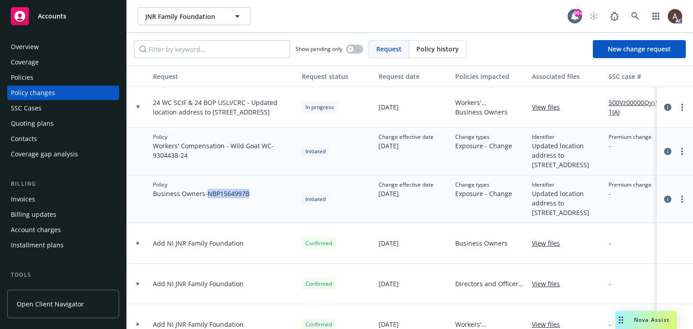
drag, startPoint x: 210, startPoint y: 202, endPoint x: 253, endPoint y: 203, distance: 43.3
click at [253, 203] on div "Policy Business Owners - NBP1564997B" at bounding box center [223, 199] width 149 height 48
copy span "NBP1564997B"
